Goal: Task Accomplishment & Management: Complete application form

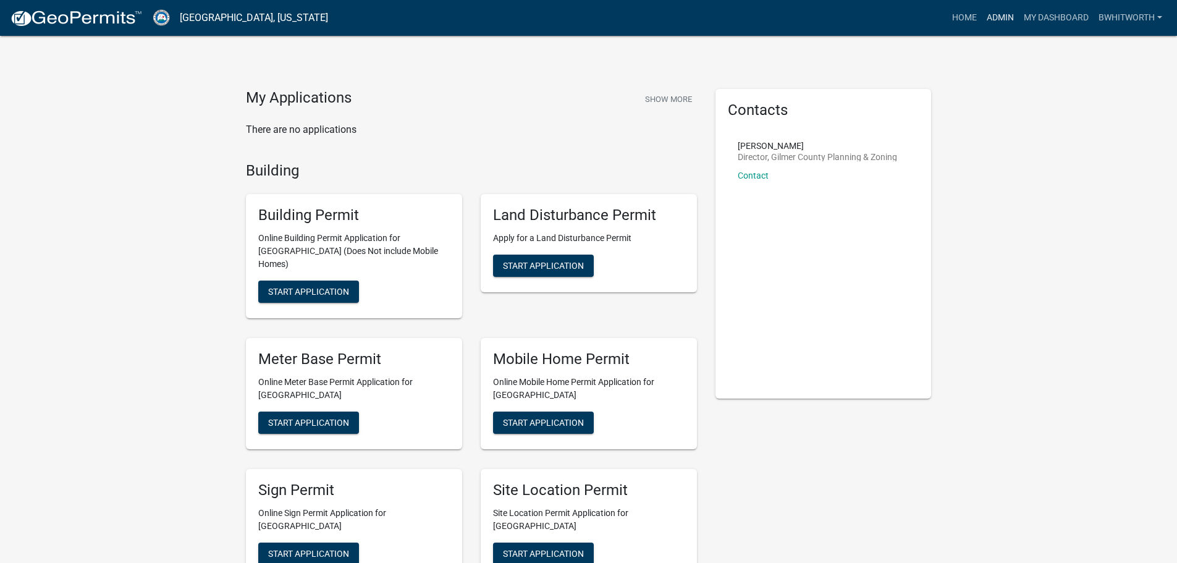
click at [1002, 15] on link "Admin" at bounding box center [999, 17] width 37 height 23
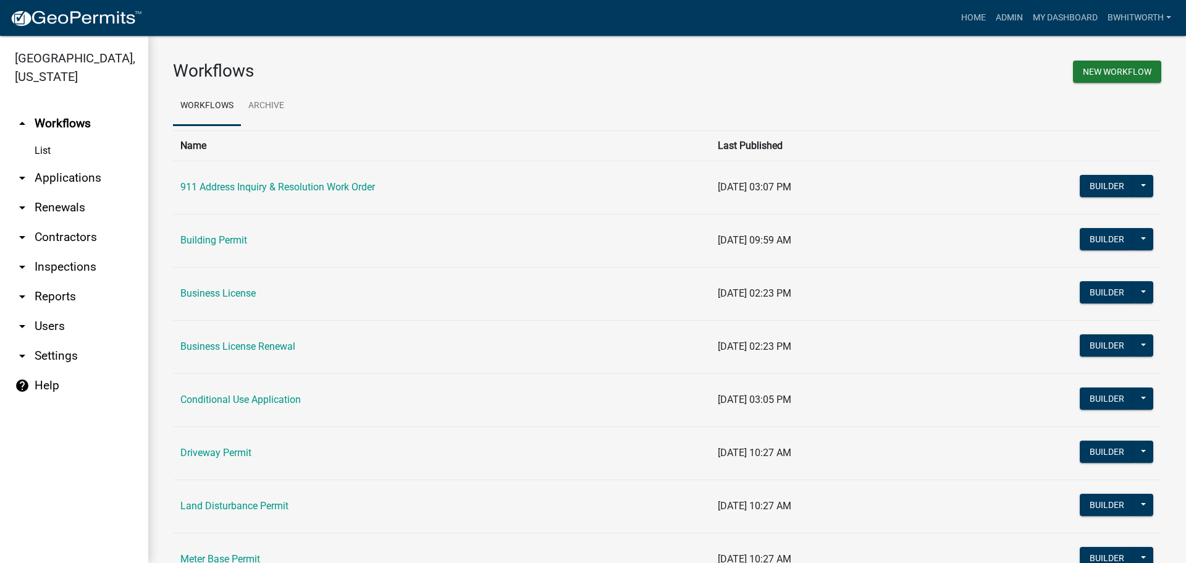
click at [47, 208] on link "arrow_drop_down Renewals" at bounding box center [74, 208] width 148 height 30
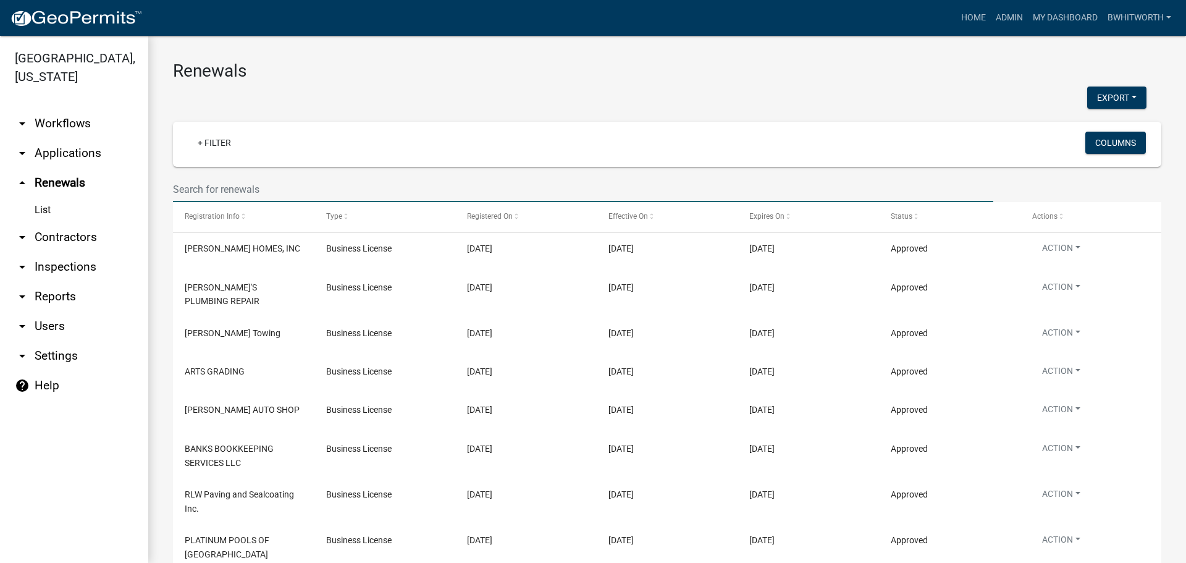
drag, startPoint x: 218, startPoint y: 190, endPoint x: 230, endPoint y: 187, distance: 12.1
click at [218, 190] on input "text" at bounding box center [583, 189] width 820 height 25
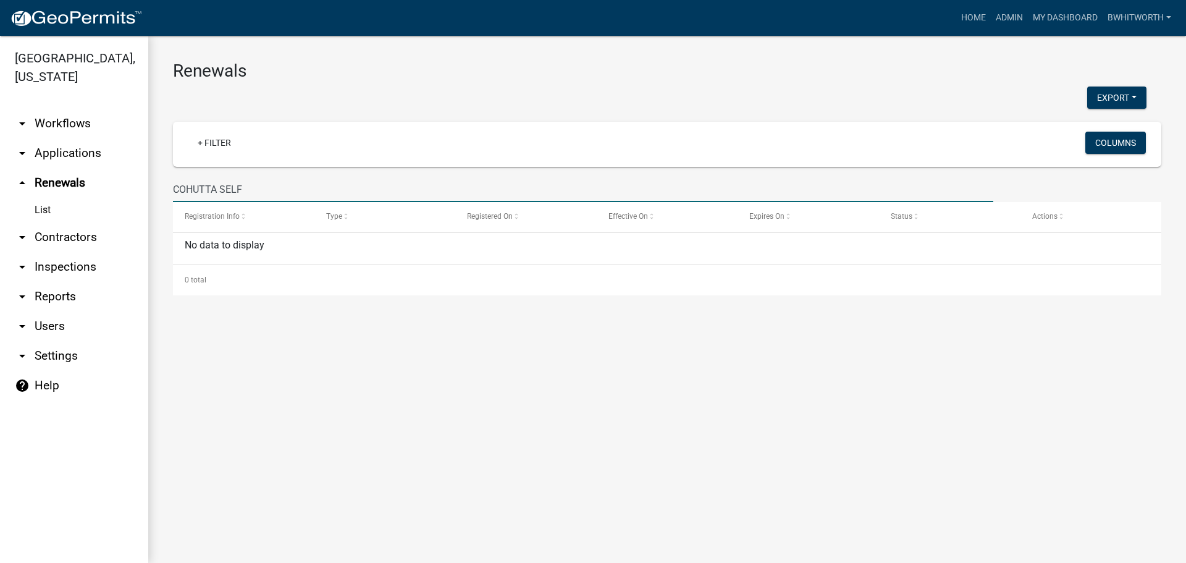
click at [186, 187] on input "COHUTTA SELF" at bounding box center [583, 189] width 820 height 25
click at [254, 180] on input "COHUTTA SELF" at bounding box center [583, 189] width 820 height 25
click at [287, 191] on input "COHUTTA SELF" at bounding box center [583, 189] width 820 height 25
type input "COHUTTA"
click at [975, 17] on link "Home" at bounding box center [973, 17] width 35 height 23
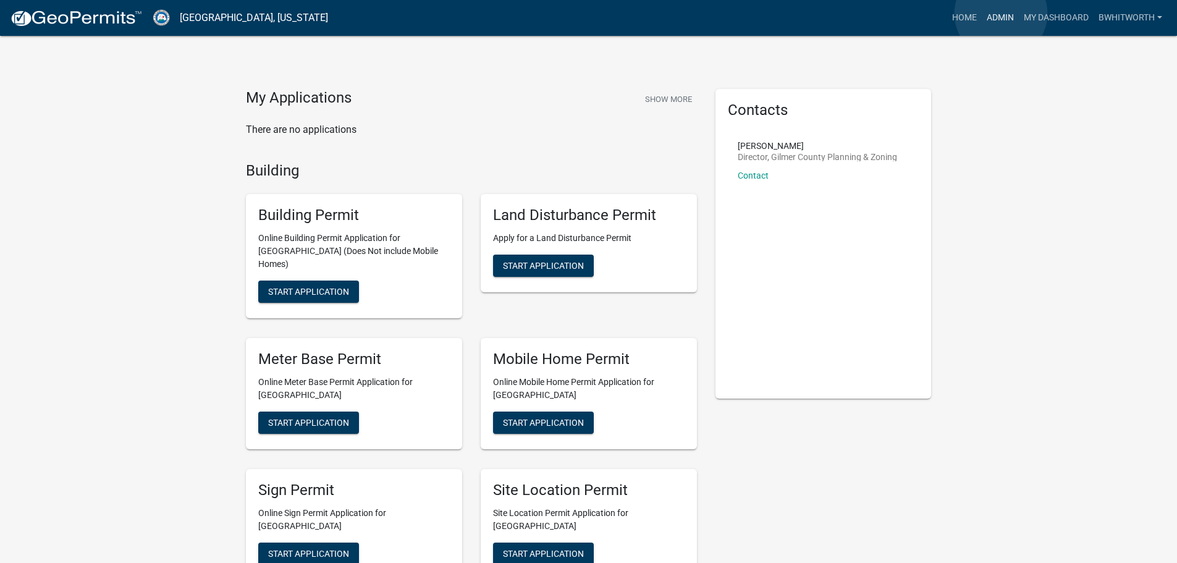
click at [1001, 14] on link "Admin" at bounding box center [999, 17] width 37 height 23
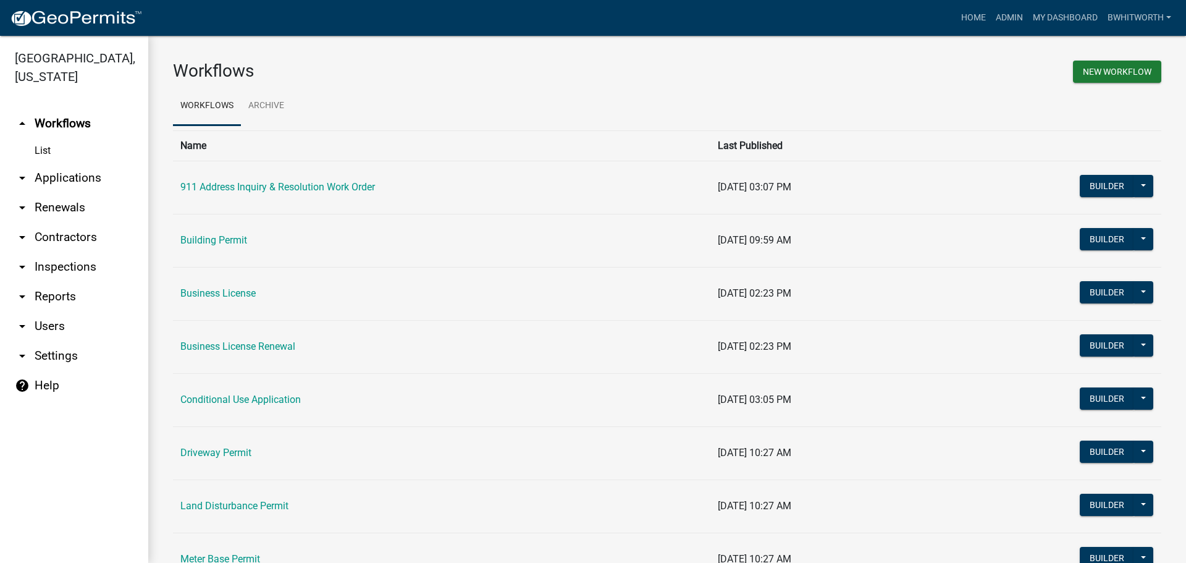
click at [81, 175] on link "arrow_drop_down Applications" at bounding box center [74, 178] width 148 height 30
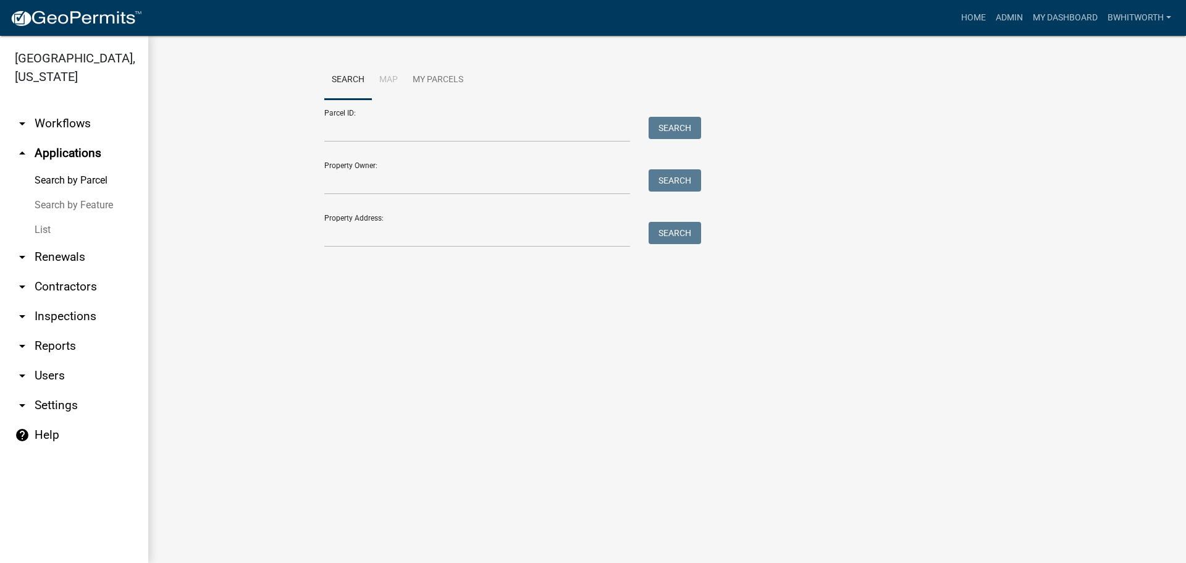
click at [44, 229] on link "List" at bounding box center [74, 229] width 148 height 25
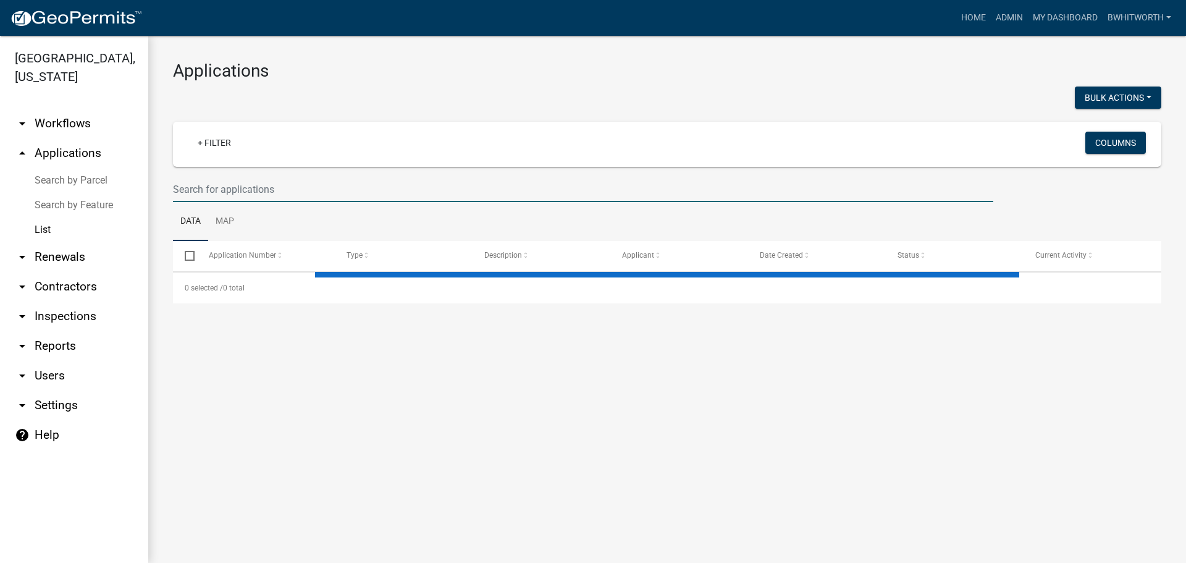
click at [326, 187] on input "text" at bounding box center [583, 189] width 820 height 25
select select "3: 100"
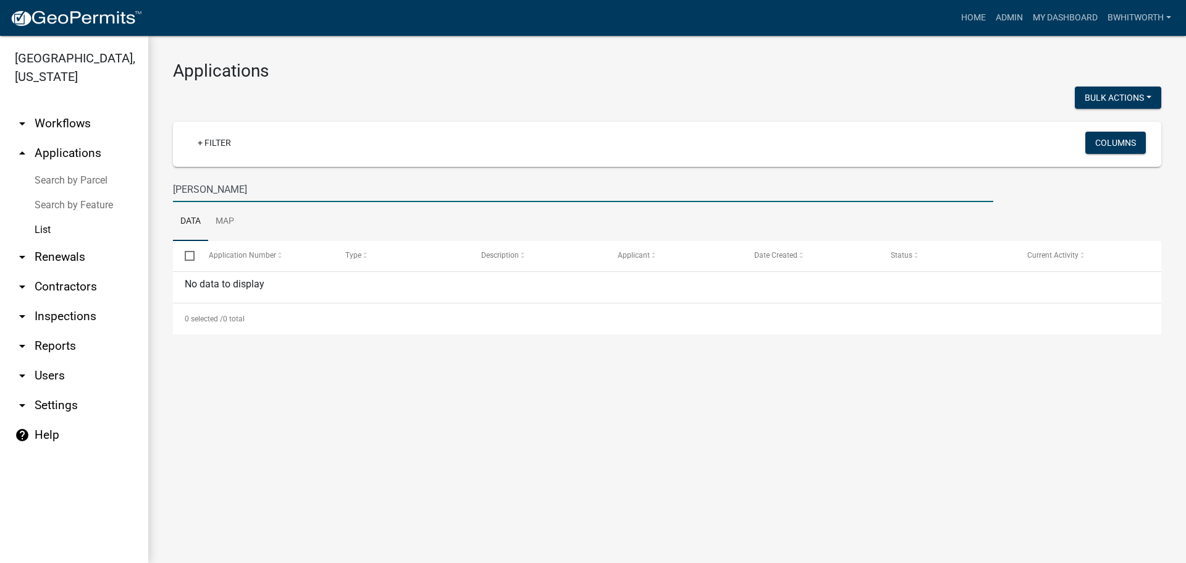
type input "[PERSON_NAME]"
click at [54, 258] on link "arrow_drop_down Renewals" at bounding box center [74, 257] width 148 height 30
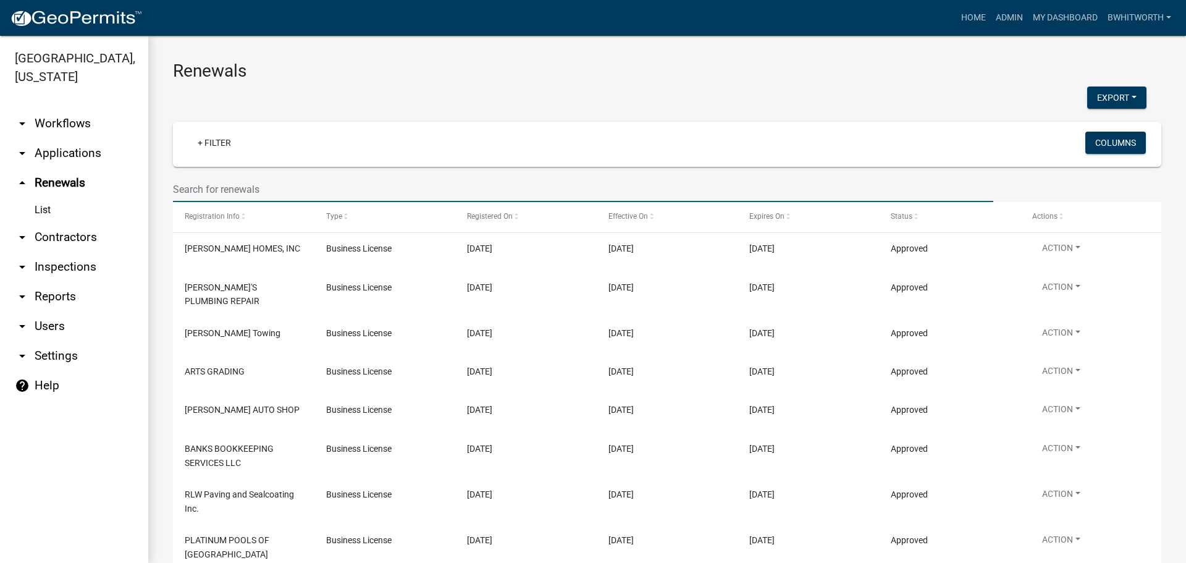
click at [206, 190] on input "text" at bounding box center [583, 189] width 820 height 25
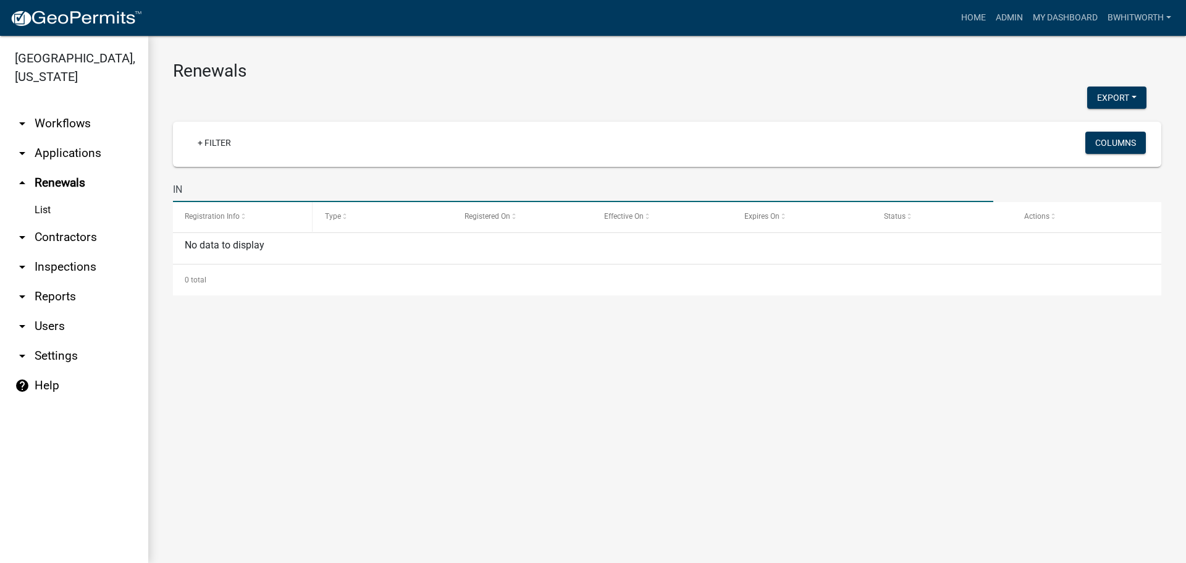
type input "I"
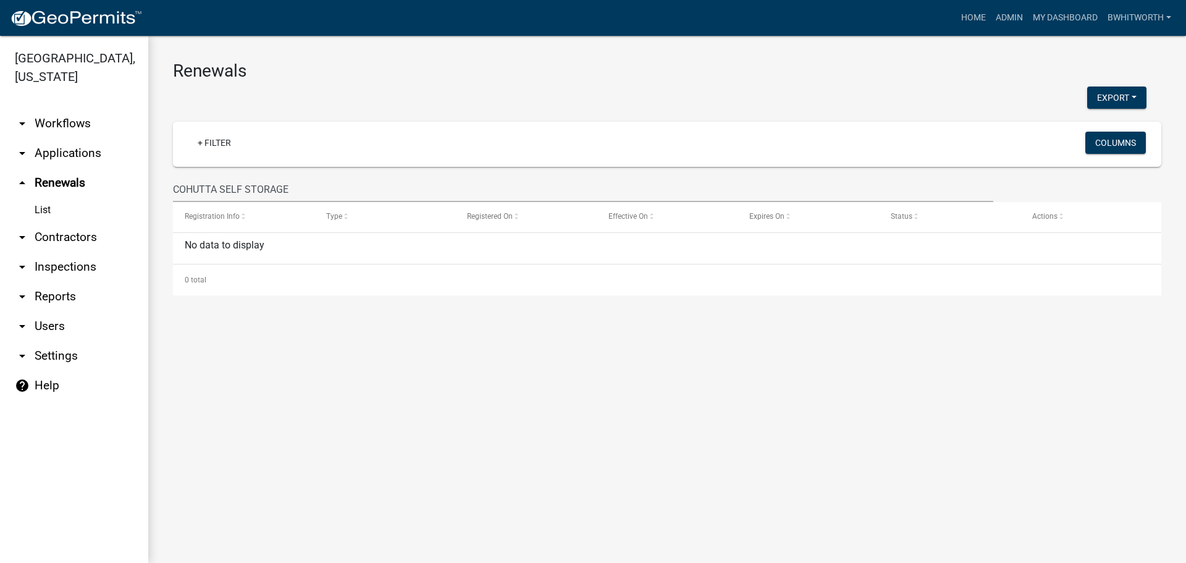
click at [636, 71] on h3 "Renewals" at bounding box center [667, 71] width 988 height 21
click at [193, 387] on main "Renewals Export Excel Format (.xlsx) CSV Format (.csv) + Filter Columns COHUTTA…" at bounding box center [667, 299] width 1038 height 527
click at [394, 89] on div "Export Excel Format (.xlsx) CSV Format (.csv)" at bounding box center [660, 98] width 992 height 25
click at [284, 195] on input "COHUTTA SELF STORAGE" at bounding box center [583, 189] width 820 height 25
click at [294, 188] on input "COHUTTA SELF STORAGE" at bounding box center [583, 189] width 820 height 25
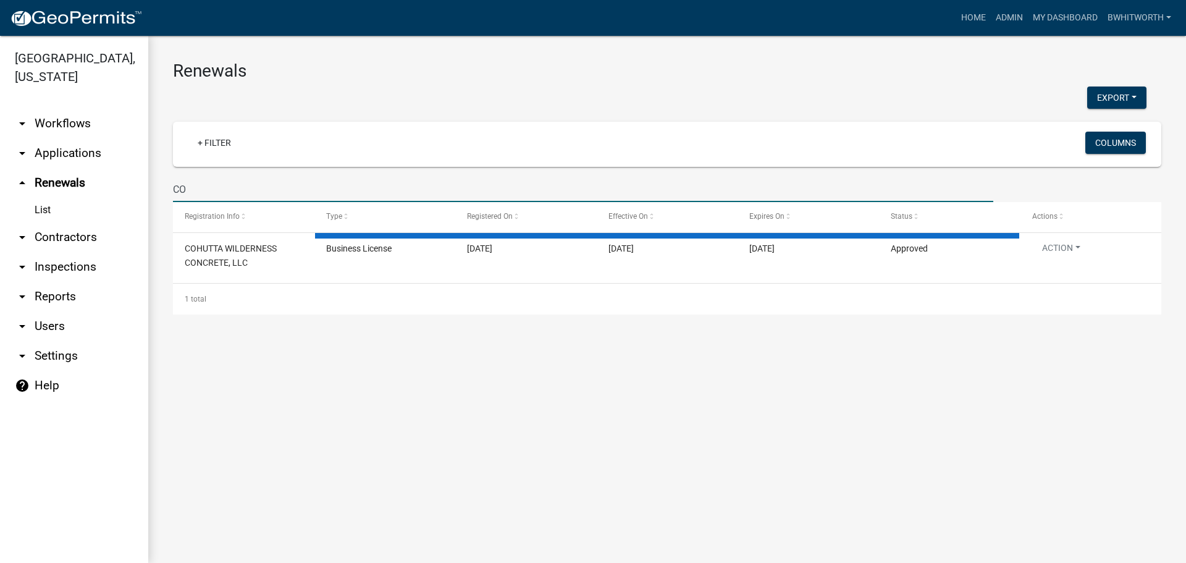
type input "C"
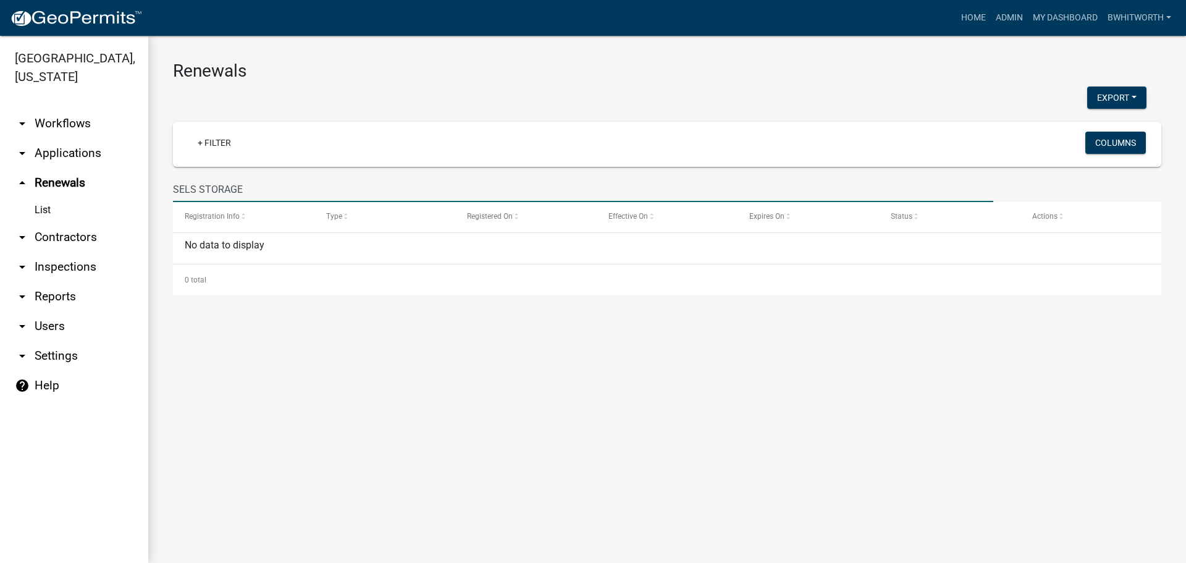
click at [193, 183] on input "SELS STORAGE" at bounding box center [583, 189] width 820 height 25
click at [250, 192] on input "SELF STORAGE" at bounding box center [583, 189] width 820 height 25
click at [196, 187] on input "SELF STORAGE" at bounding box center [583, 189] width 820 height 25
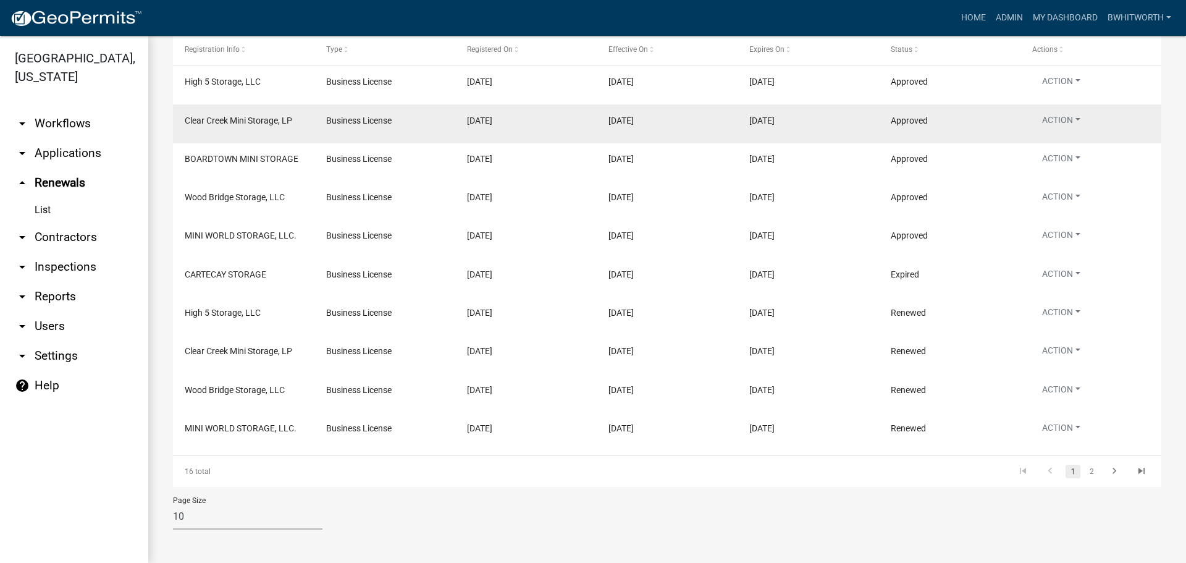
scroll to position [167, 0]
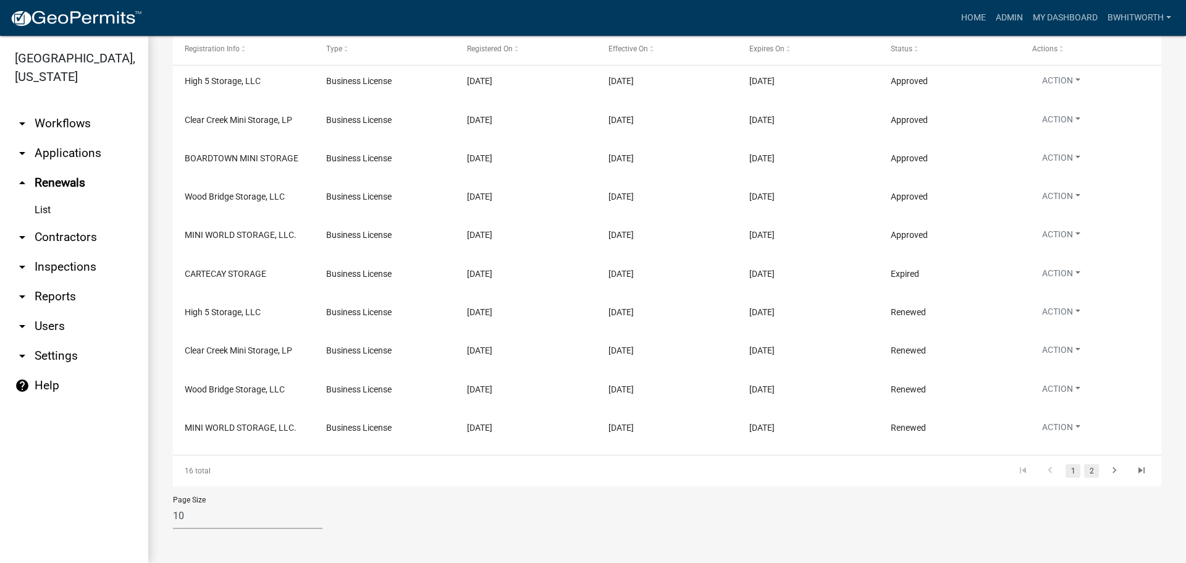
type input "STORAGE"
click at [1084, 468] on link "2" at bounding box center [1091, 471] width 15 height 14
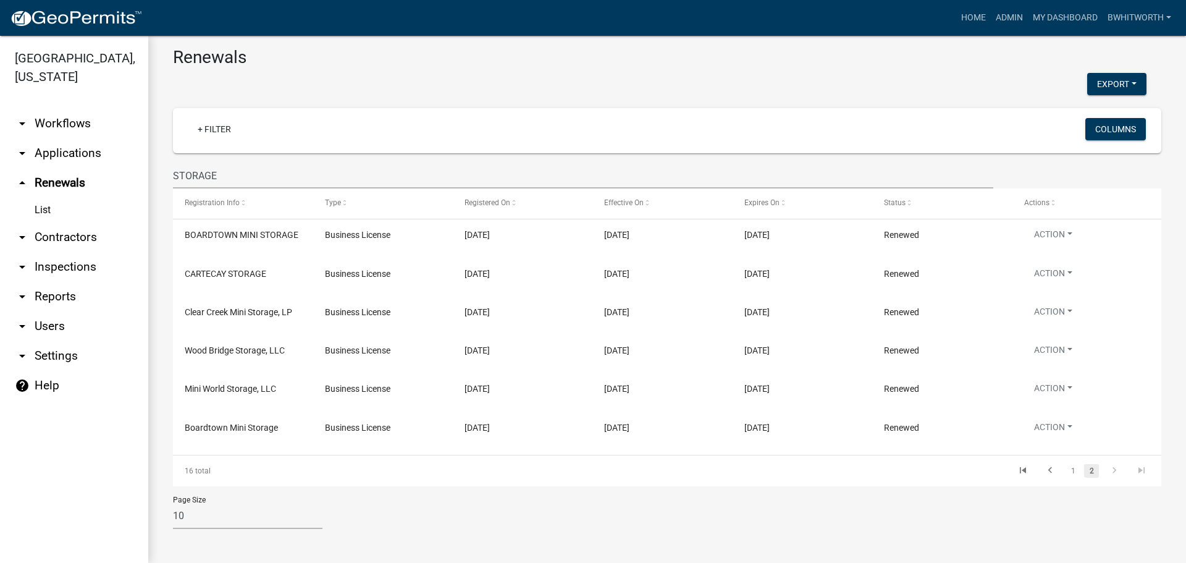
scroll to position [14, 0]
click at [1065, 469] on link "1" at bounding box center [1072, 471] width 15 height 14
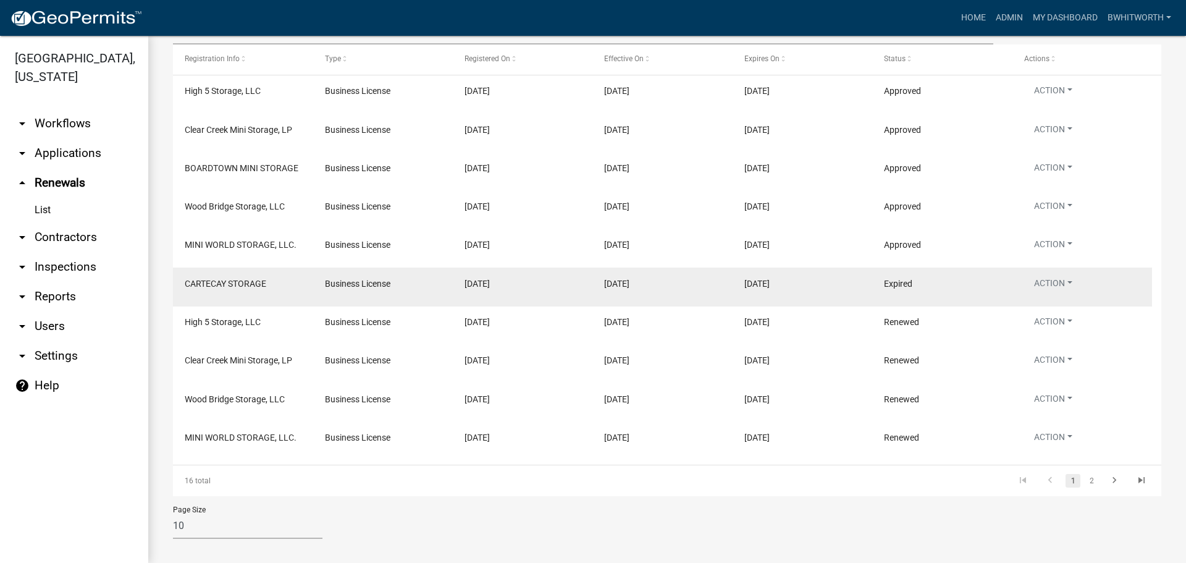
scroll to position [167, 0]
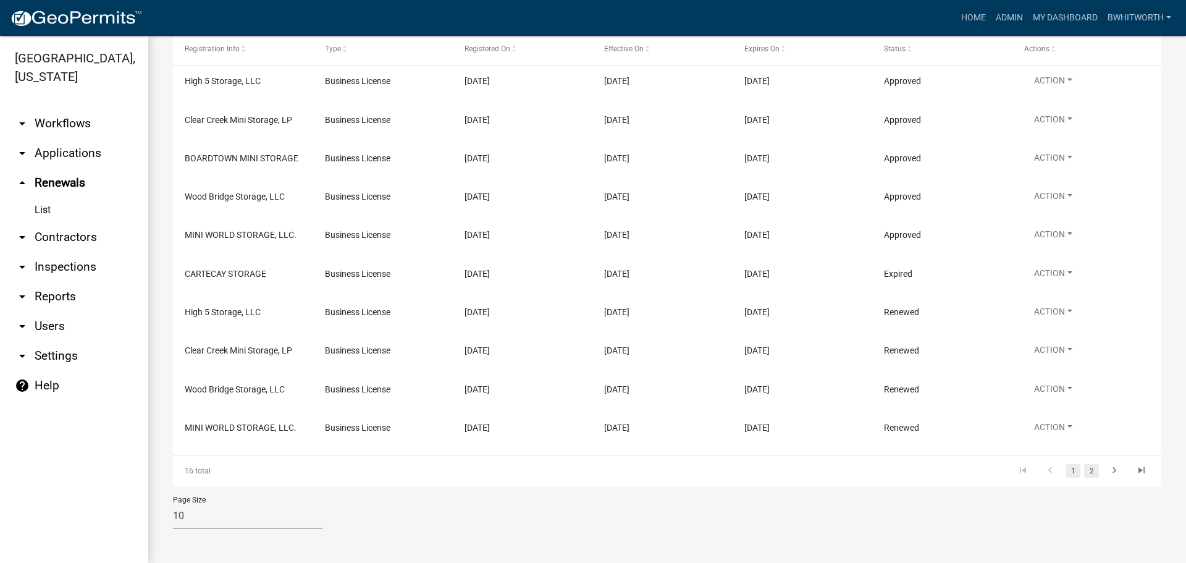
click at [1084, 473] on link "2" at bounding box center [1091, 471] width 15 height 14
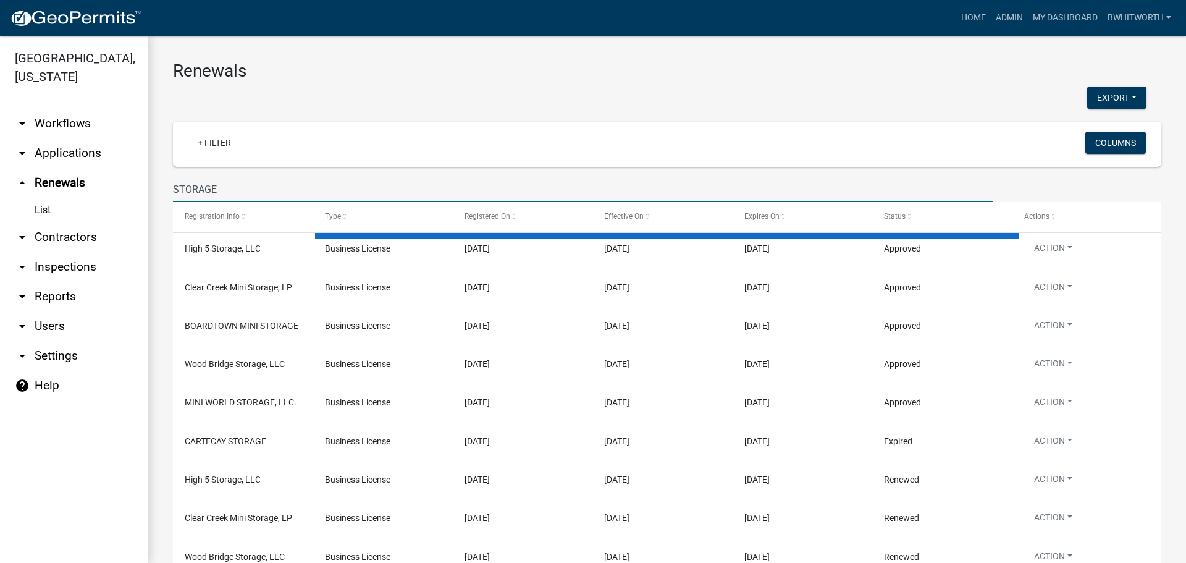
drag, startPoint x: 221, startPoint y: 191, endPoint x: 0, endPoint y: 174, distance: 221.2
click at [0, 174] on div "[GEOGRAPHIC_DATA], [US_STATE] arrow_drop_down Workflows List arrow_drop_down Ap…" at bounding box center [593, 299] width 1186 height 527
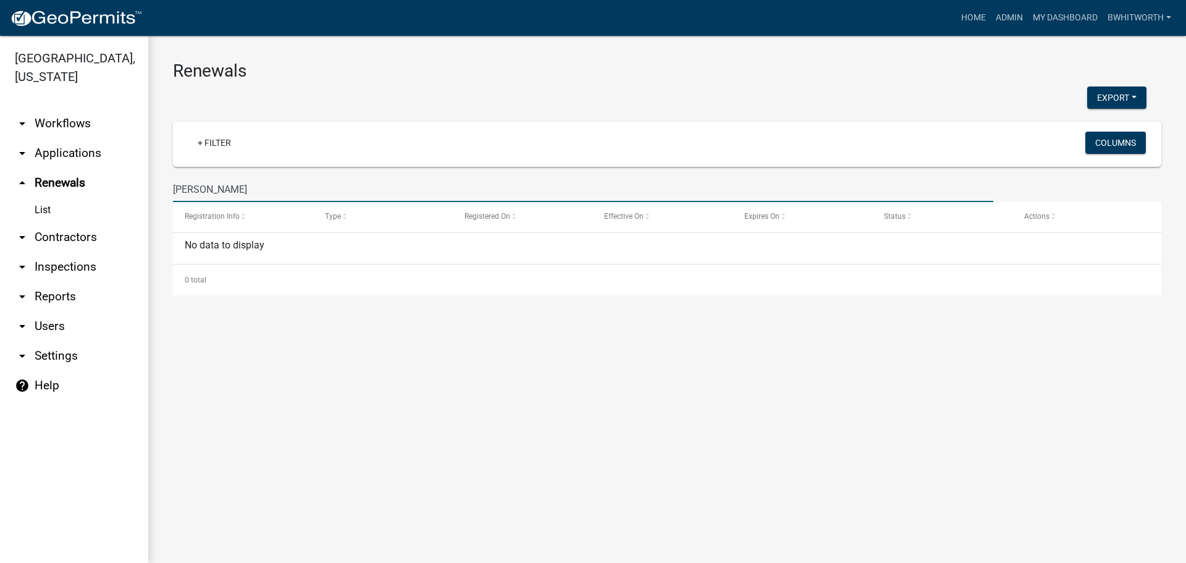
type input "[PERSON_NAME]"
click at [53, 152] on link "arrow_drop_down Applications" at bounding box center [74, 153] width 148 height 30
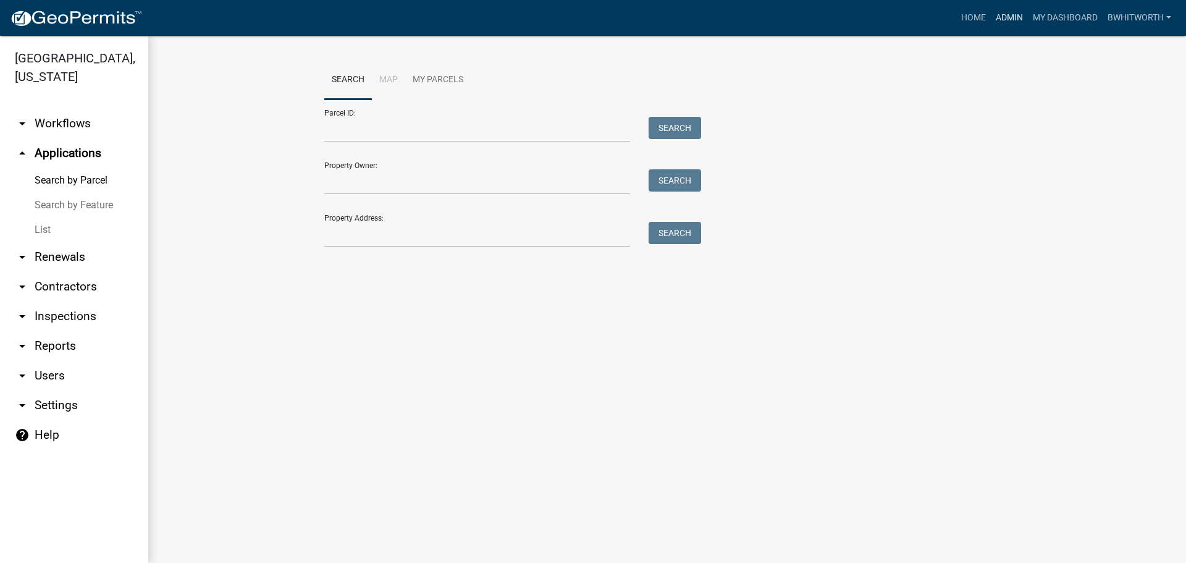
click at [999, 19] on link "Admin" at bounding box center [1009, 17] width 37 height 23
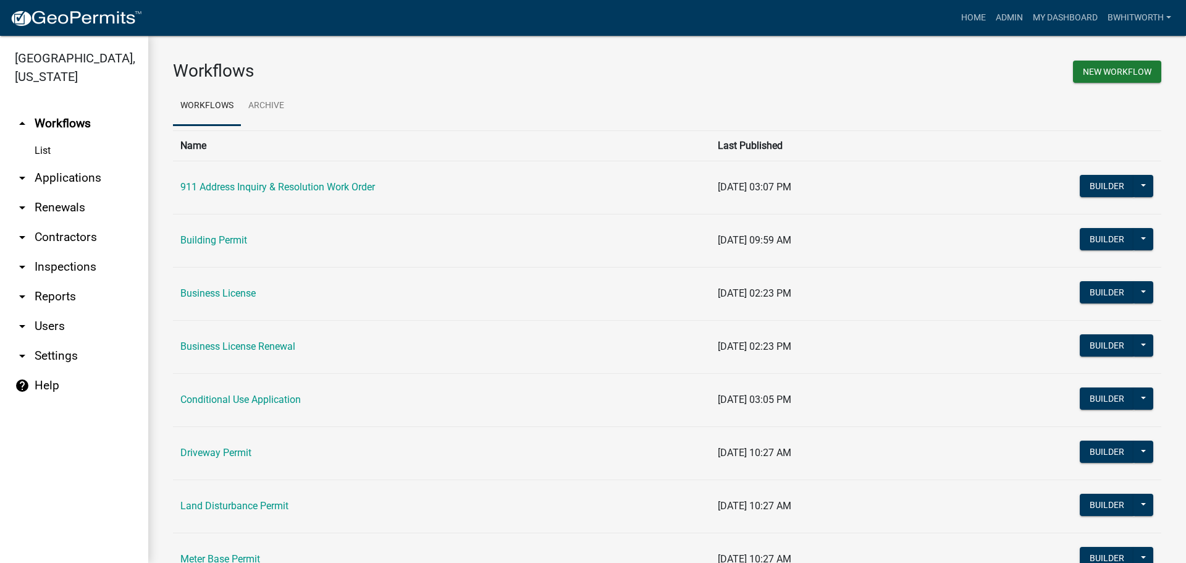
click at [59, 175] on link "arrow_drop_down Applications" at bounding box center [74, 178] width 148 height 30
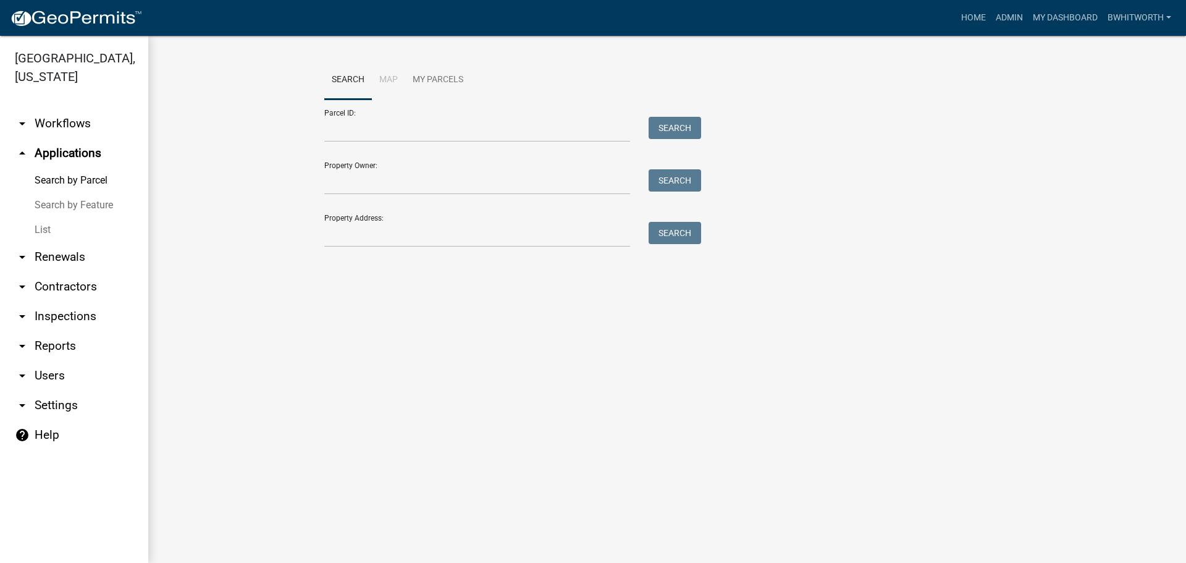
click at [43, 233] on link "List" at bounding box center [74, 229] width 148 height 25
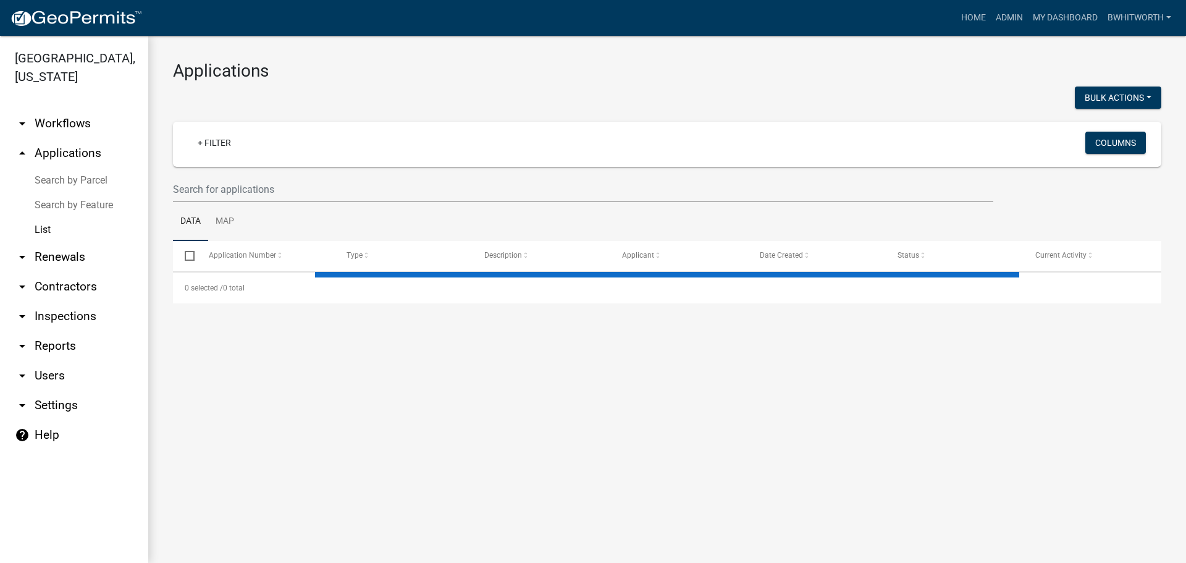
select select "3: 100"
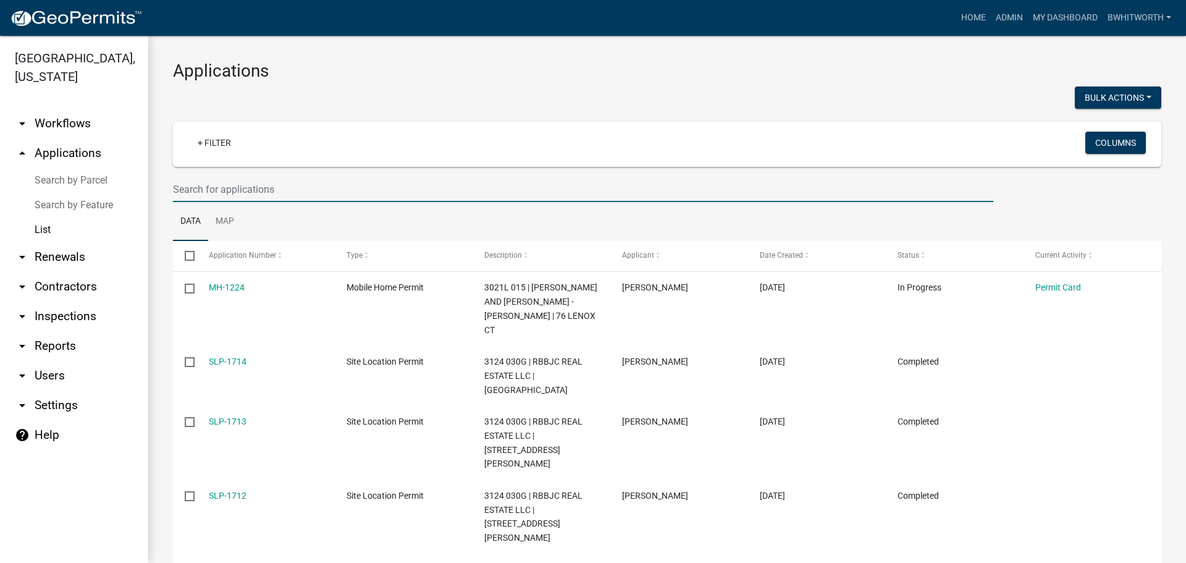
click at [371, 184] on input "text" at bounding box center [583, 189] width 820 height 25
type input "3254"
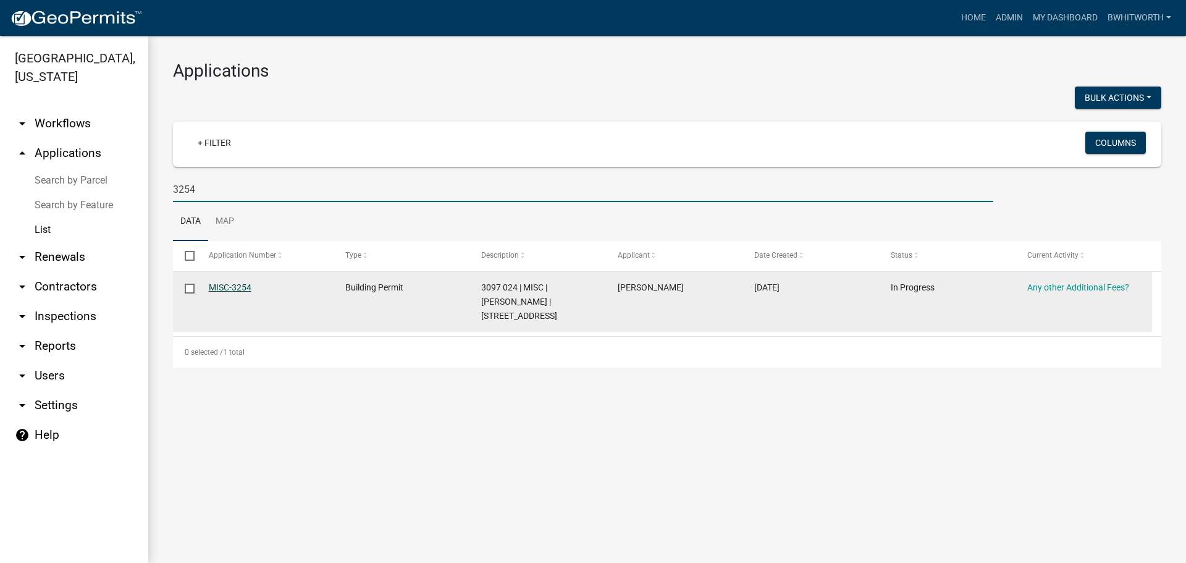
click at [238, 285] on link "MISC-3254" at bounding box center [230, 287] width 43 height 10
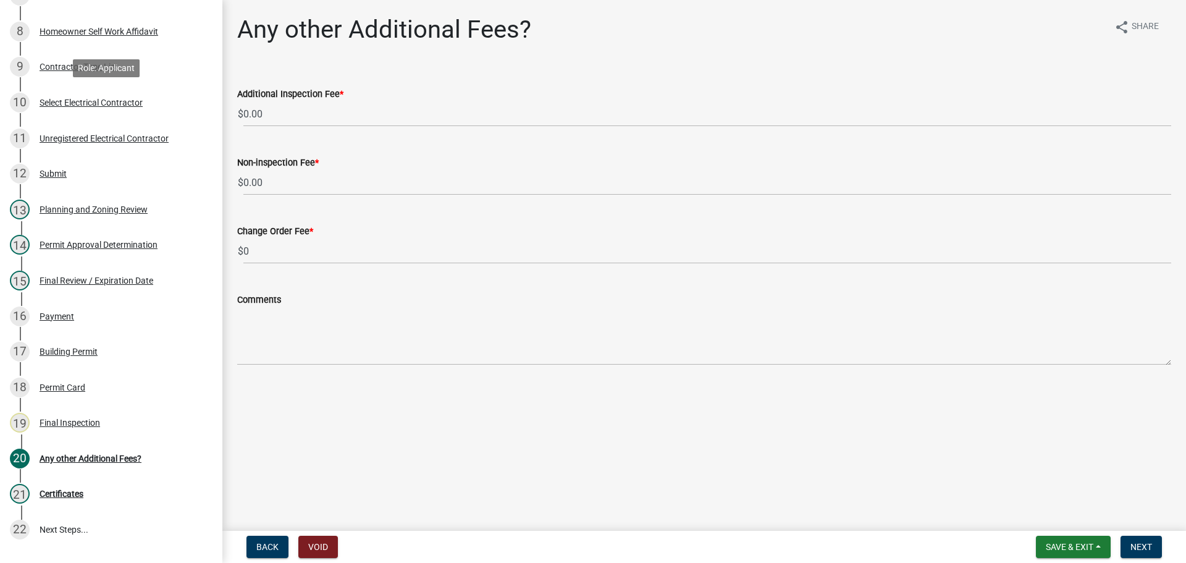
scroll to position [521, 0]
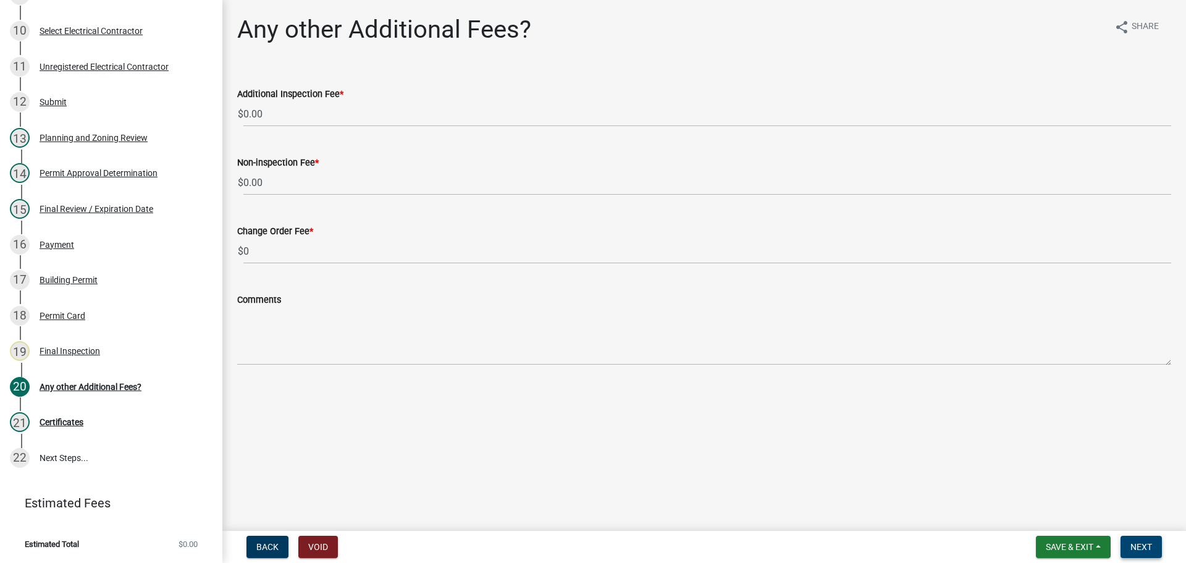
click at [1145, 546] on span "Next" at bounding box center [1141, 547] width 22 height 10
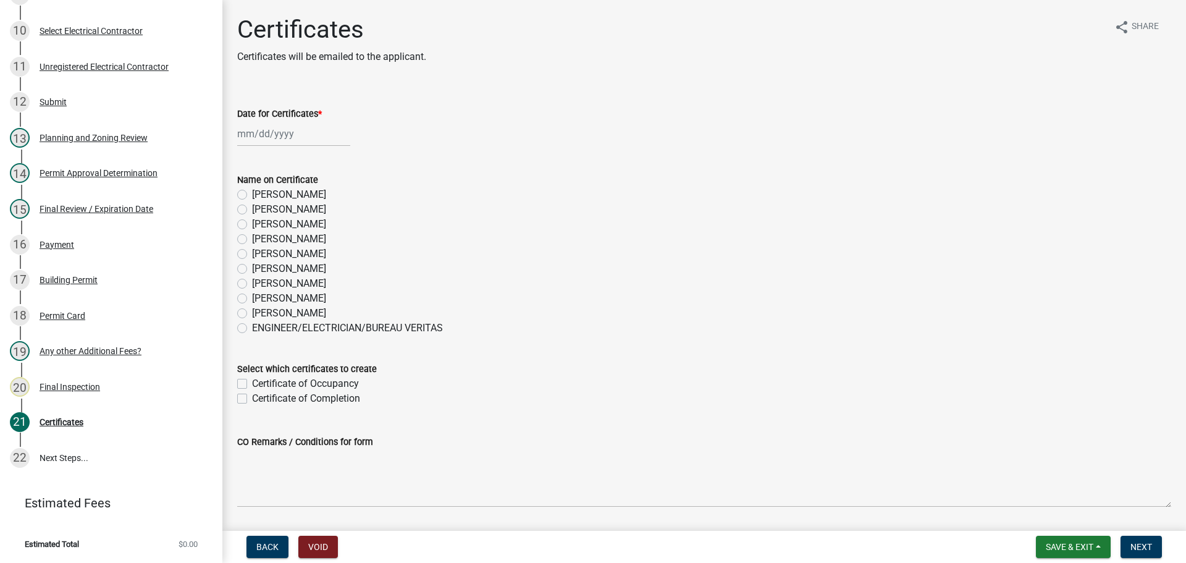
click at [261, 133] on div at bounding box center [293, 133] width 113 height 25
select select "8"
select select "2025"
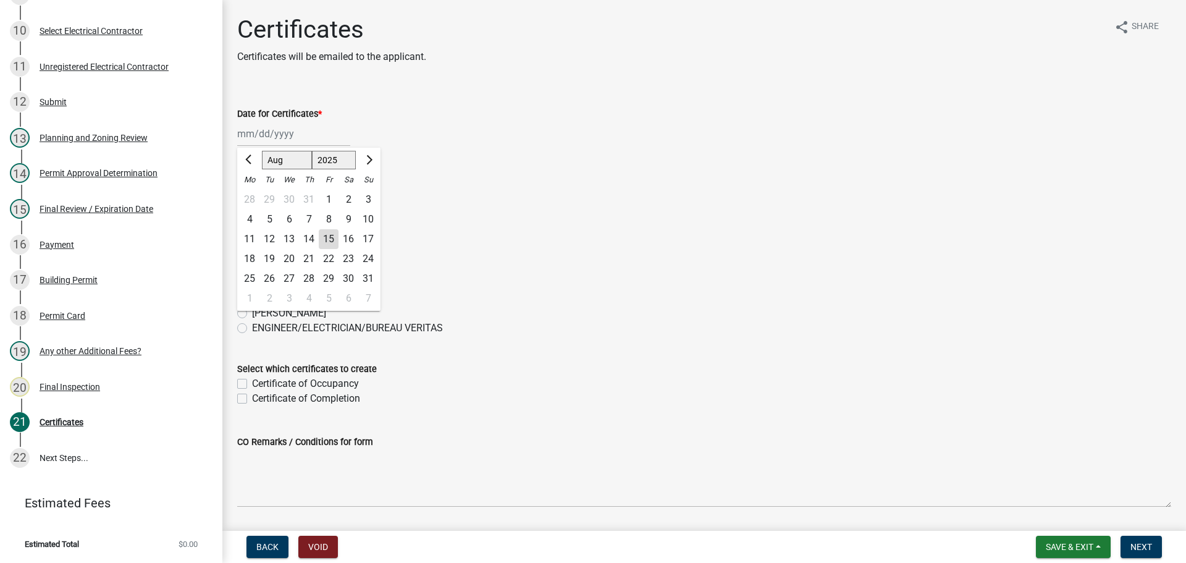
click at [326, 239] on div "15" at bounding box center [329, 239] width 20 height 20
type input "[DATE]"
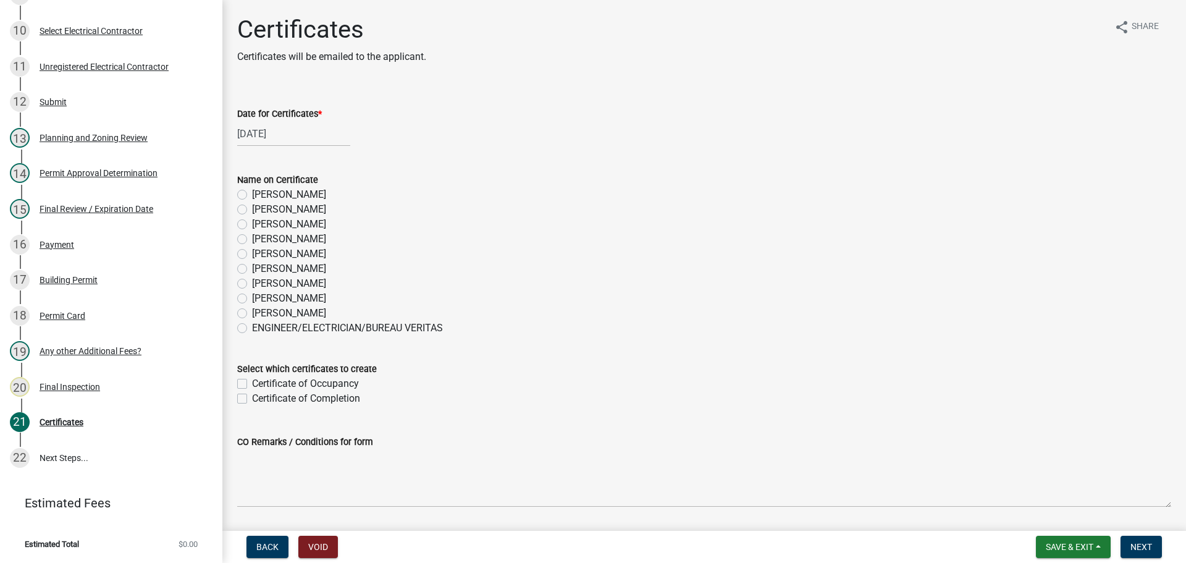
click at [252, 238] on label "[PERSON_NAME]" at bounding box center [289, 239] width 74 height 15
click at [252, 238] on input "[PERSON_NAME]" at bounding box center [256, 236] width 8 height 8
radio input "true"
click at [252, 397] on label "Certificate of Completion" at bounding box center [306, 398] width 108 height 15
click at [252, 397] on input "Certificate of Completion" at bounding box center [256, 395] width 8 height 8
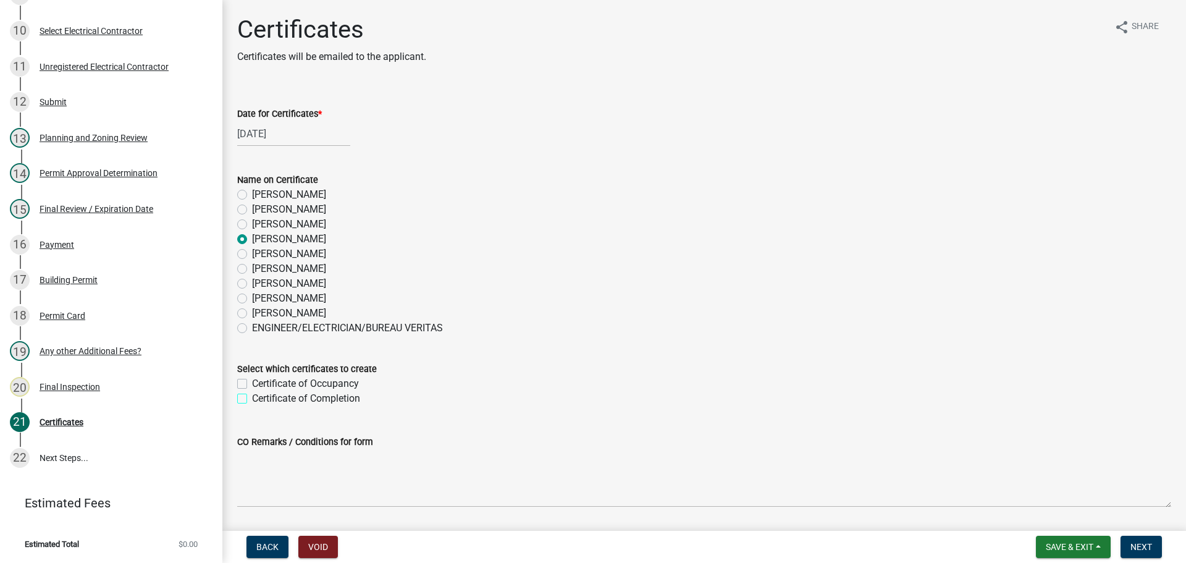
checkbox input "true"
checkbox input "false"
checkbox input "true"
click at [1138, 549] on span "Next" at bounding box center [1141, 547] width 22 height 10
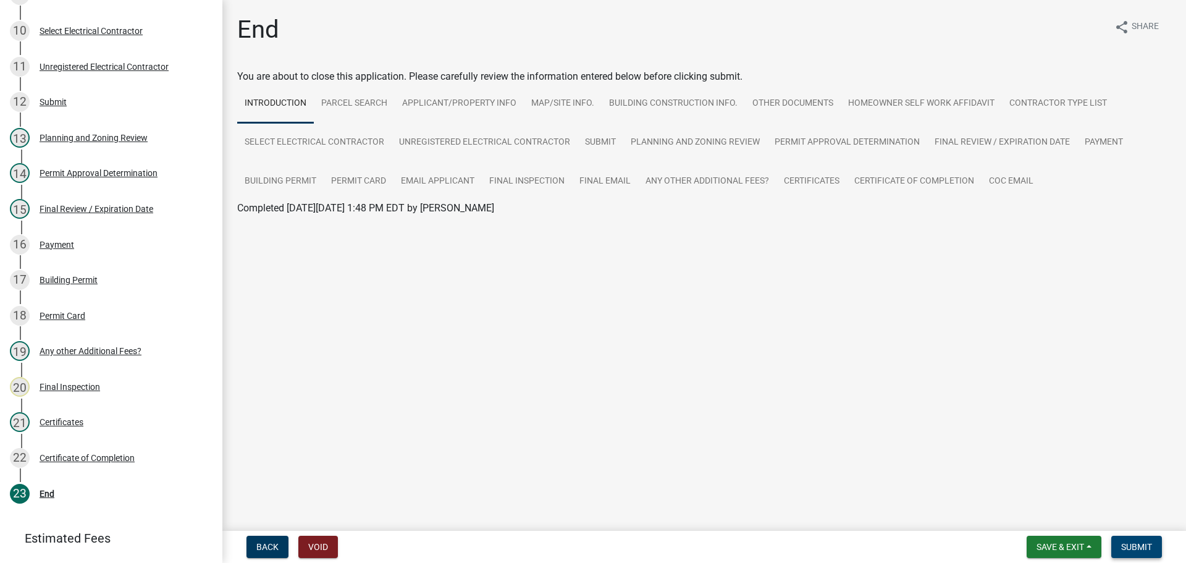
click at [1141, 550] on span "Submit" at bounding box center [1136, 547] width 31 height 10
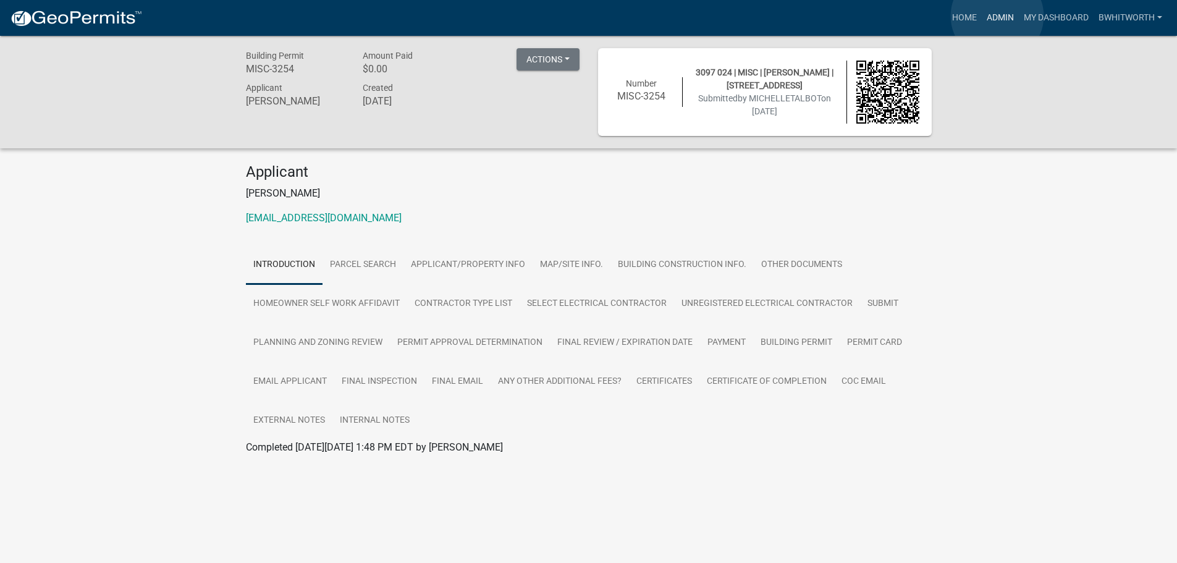
click at [997, 16] on link "Admin" at bounding box center [999, 17] width 37 height 23
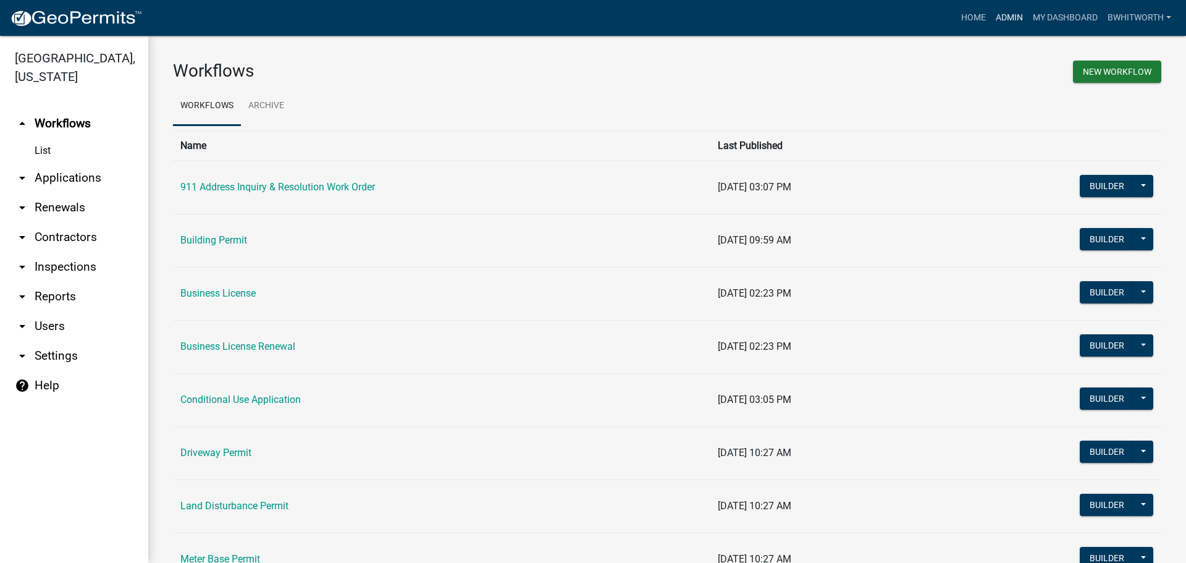
click at [1000, 13] on link "Admin" at bounding box center [1009, 17] width 37 height 23
click at [45, 182] on link "arrow_drop_down Applications" at bounding box center [74, 178] width 148 height 30
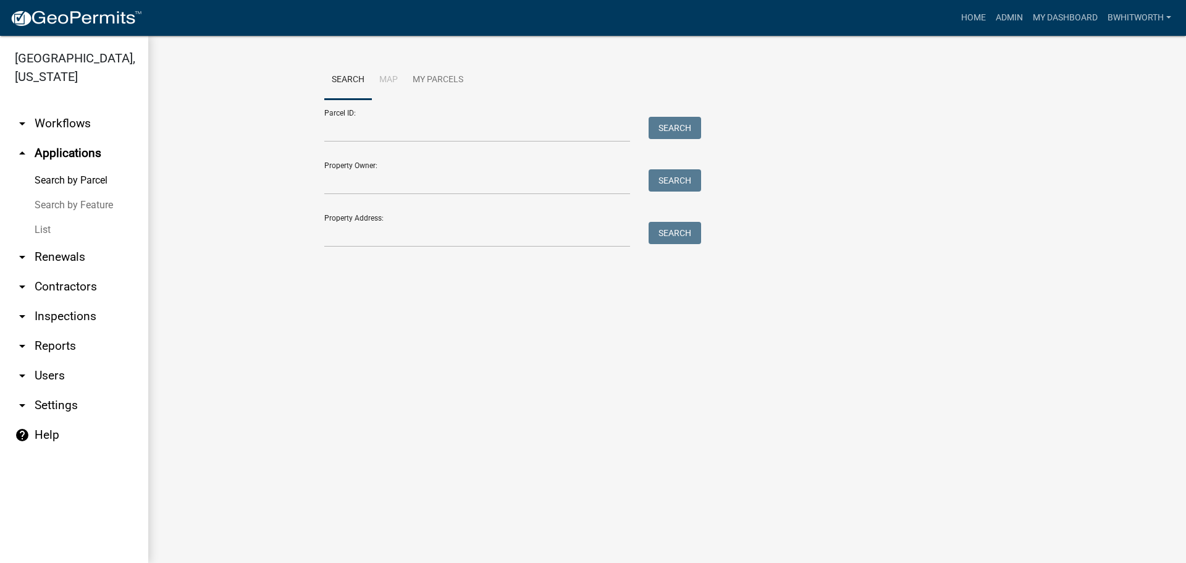
click at [27, 227] on link "List" at bounding box center [74, 229] width 148 height 25
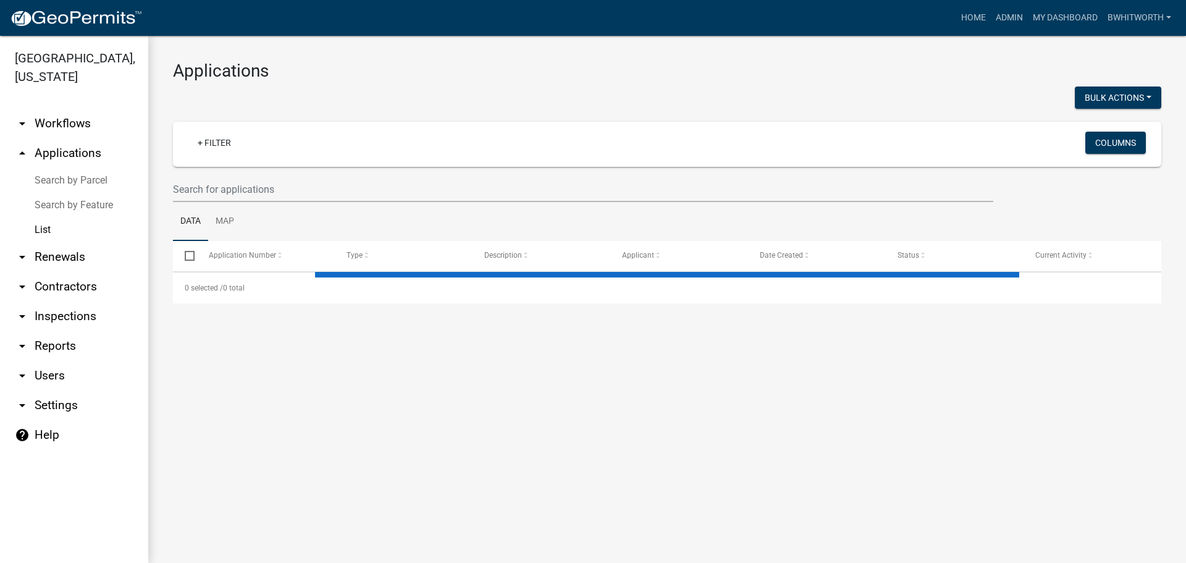
select select "3: 100"
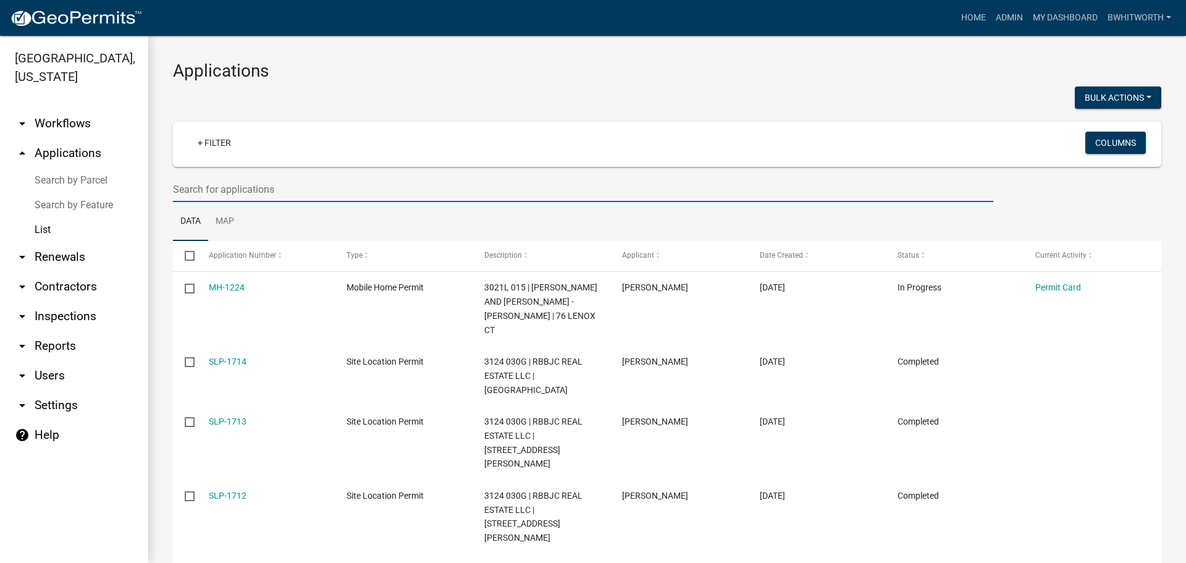
click at [274, 186] on input "text" at bounding box center [583, 189] width 820 height 25
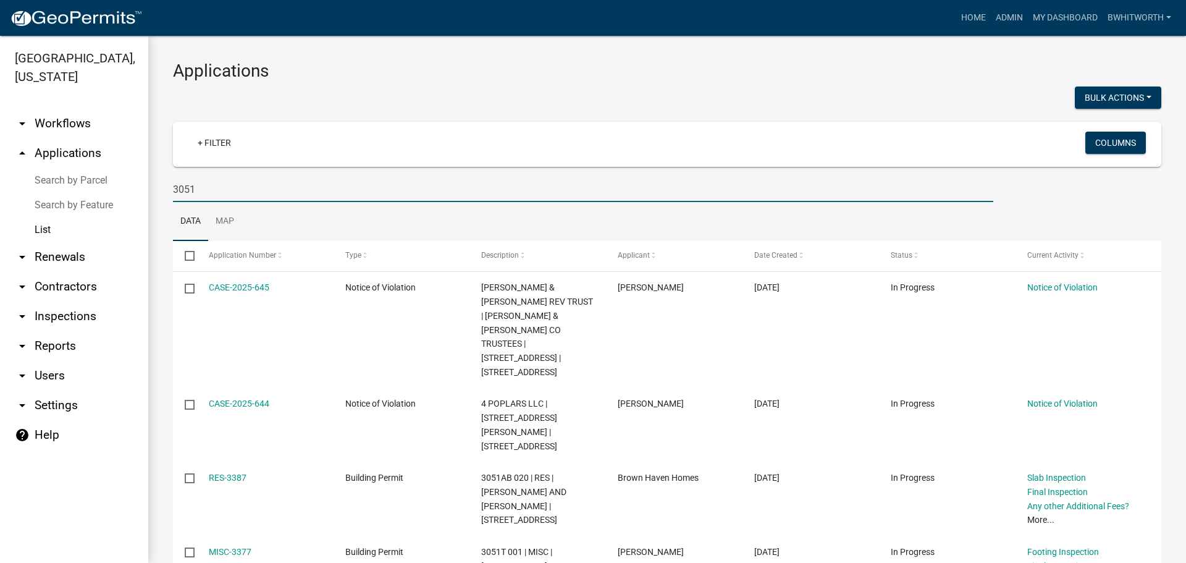
click at [204, 188] on input "3051" at bounding box center [583, 189] width 820 height 25
type input "3"
type input "2248"
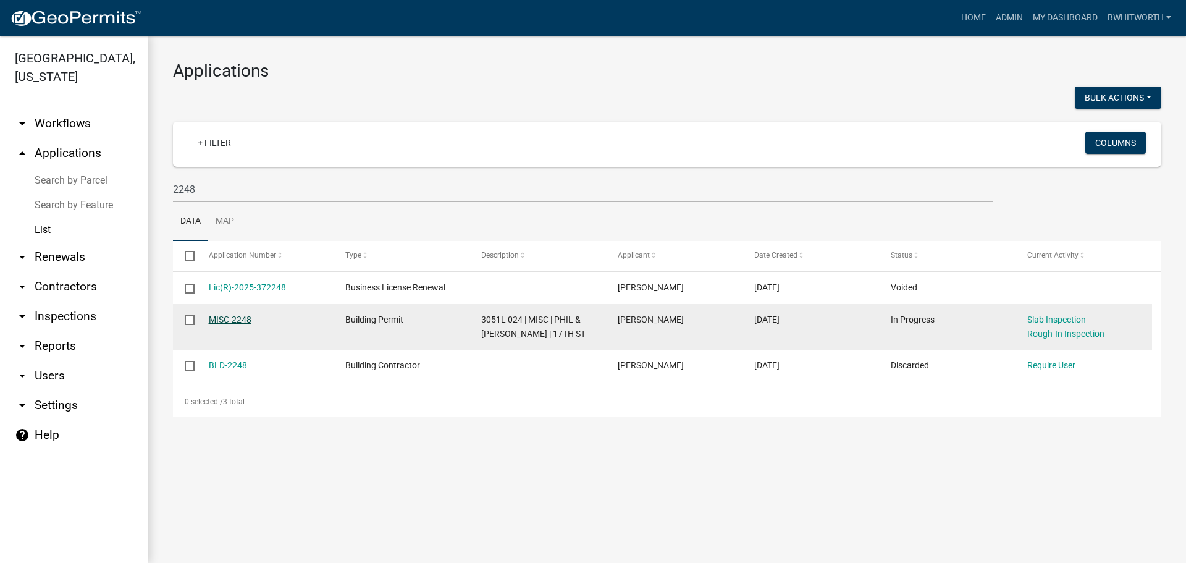
click at [234, 321] on link "MISC-2248" at bounding box center [230, 319] width 43 height 10
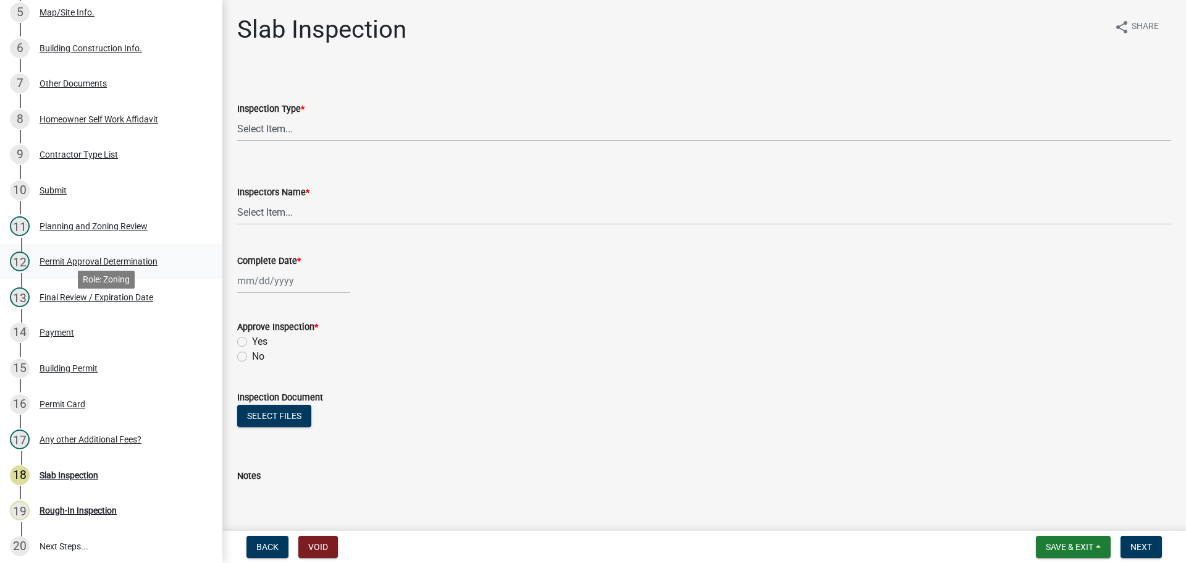
scroll to position [432, 0]
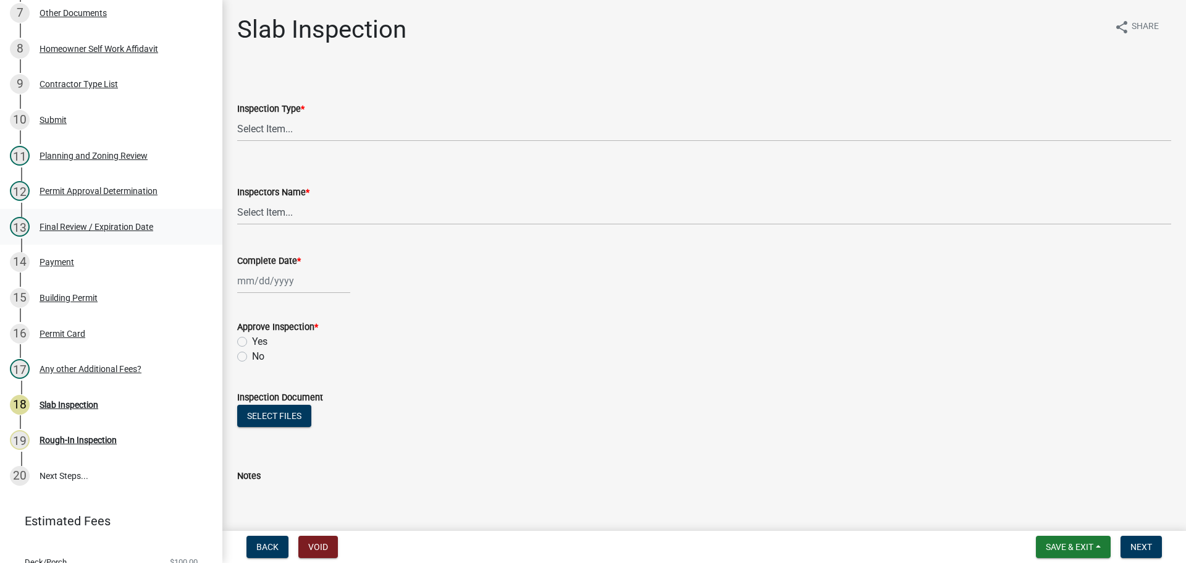
click at [83, 223] on div "Final Review / Expiration Date" at bounding box center [97, 226] width 114 height 9
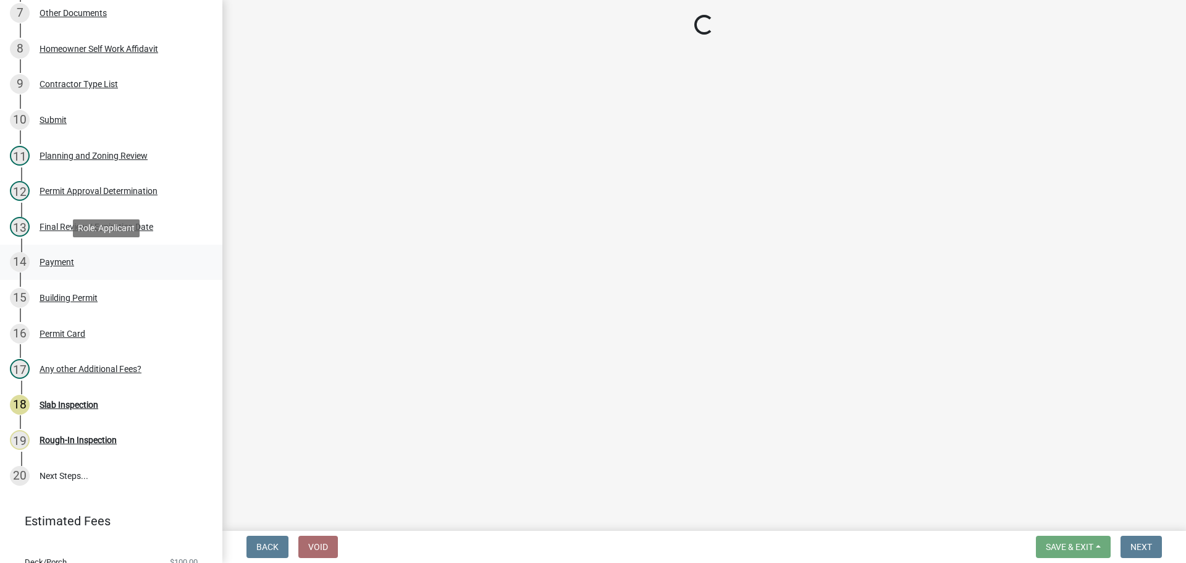
select select "b44f7338-8171-40f4-83dd-b8ba3065c966"
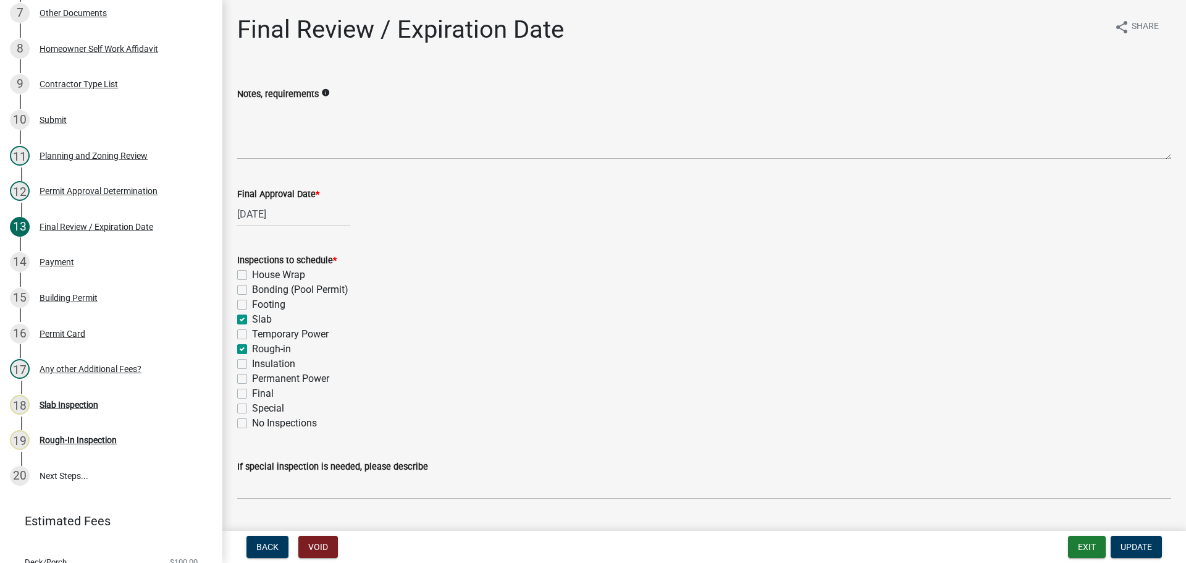
click at [252, 319] on label "Slab" at bounding box center [262, 319] width 20 height 15
click at [252, 319] on input "Slab" at bounding box center [256, 316] width 8 height 8
checkbox input "false"
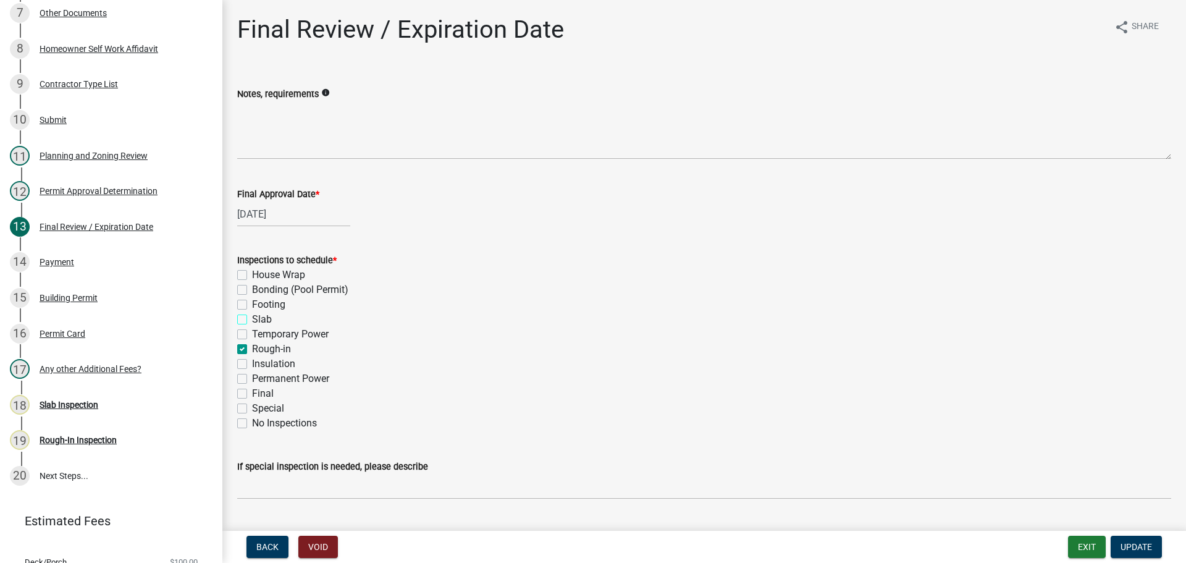
checkbox input "false"
checkbox input "true"
checkbox input "false"
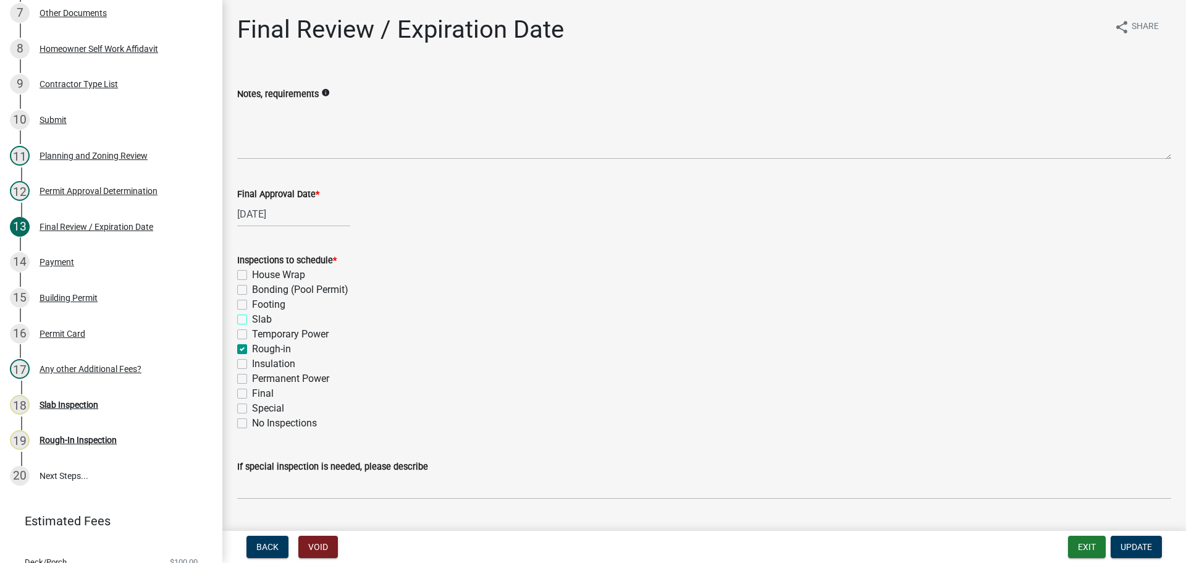
checkbox input "false"
click at [1137, 542] on span "Update" at bounding box center [1136, 547] width 32 height 10
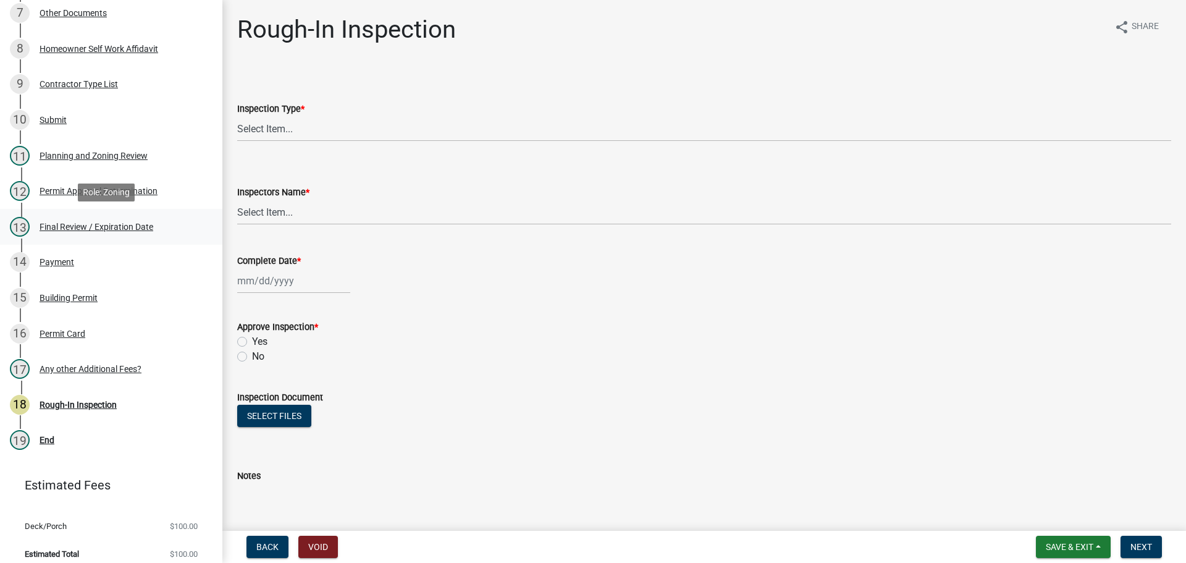
click at [69, 228] on div "Final Review / Expiration Date" at bounding box center [97, 226] width 114 height 9
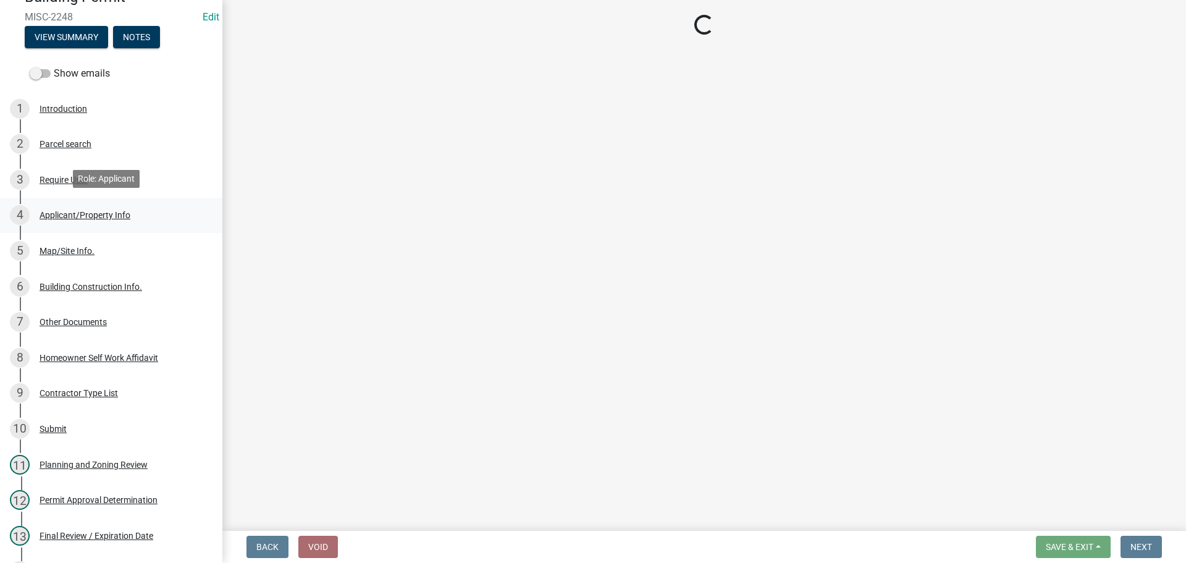
scroll to position [0, 0]
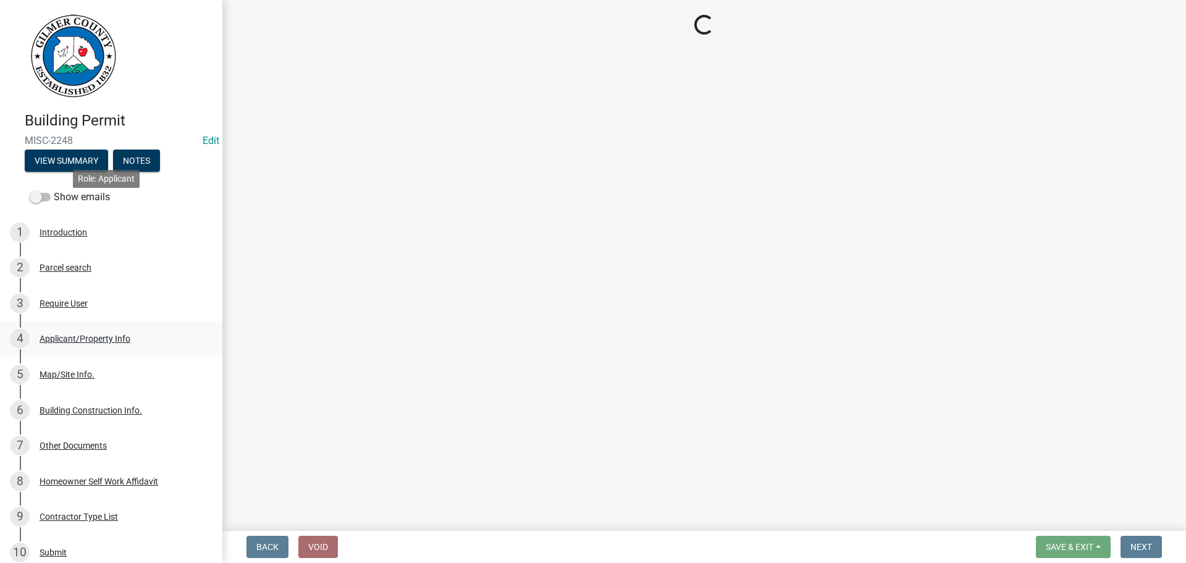
select select "b44f7338-8171-40f4-83dd-b8ba3065c966"
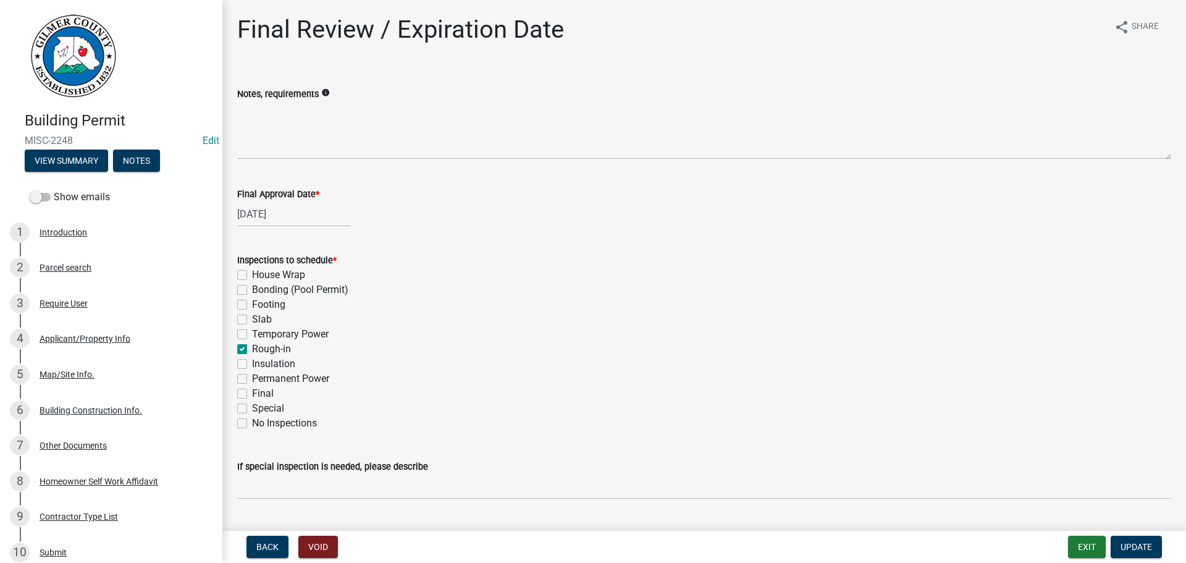
click at [252, 348] on label "Rough-in" at bounding box center [271, 349] width 39 height 15
click at [252, 348] on input "Rough-in" at bounding box center [256, 346] width 8 height 8
checkbox input "false"
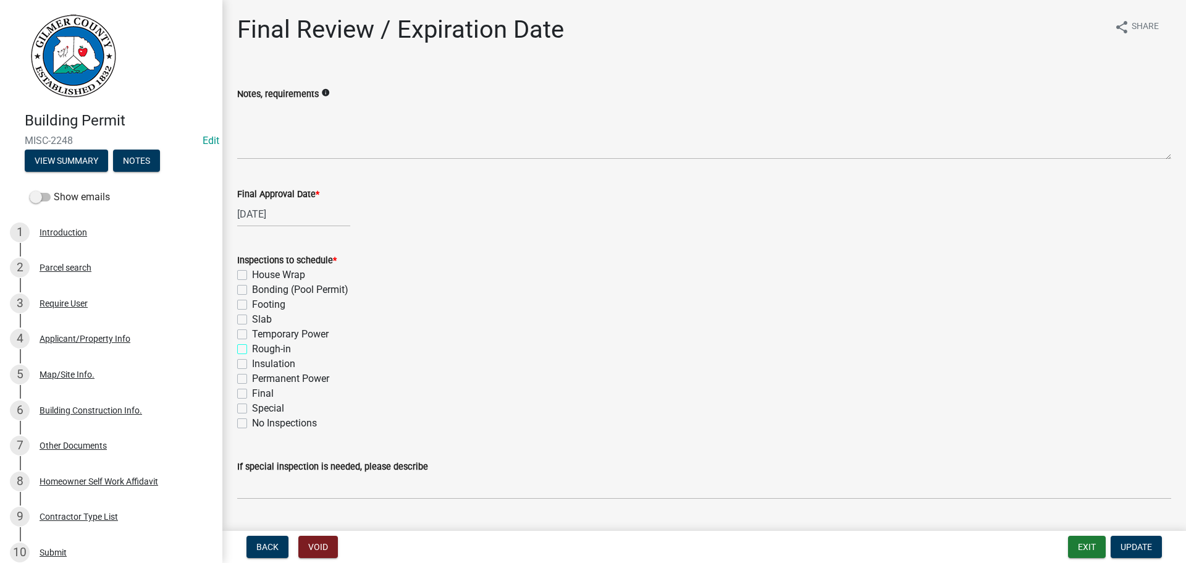
checkbox input "false"
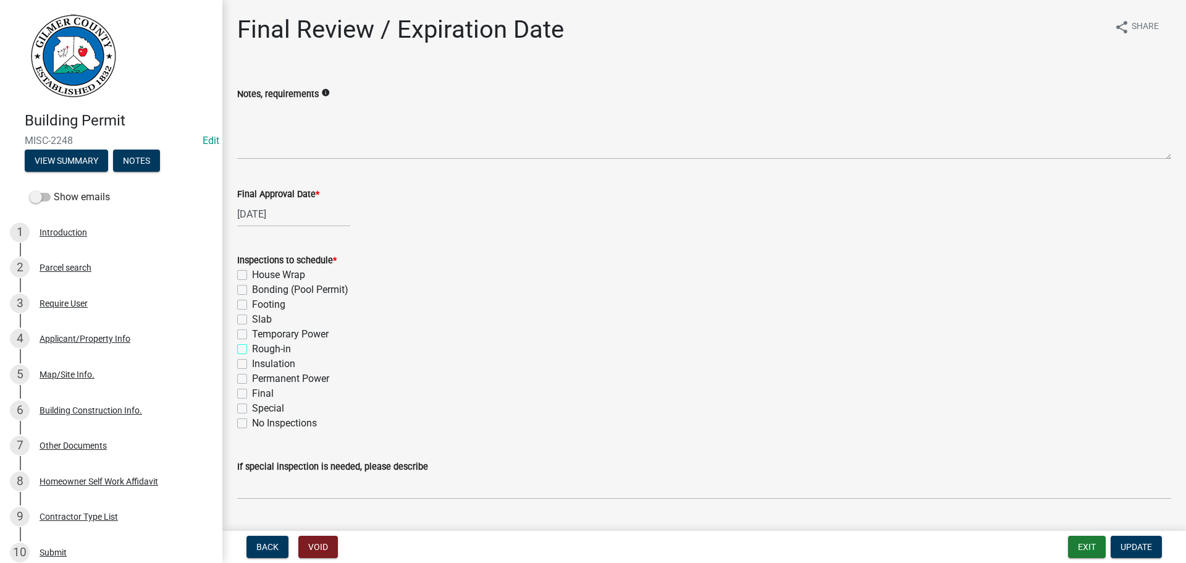
checkbox input "false"
click at [252, 391] on label "Final" at bounding box center [263, 393] width 22 height 15
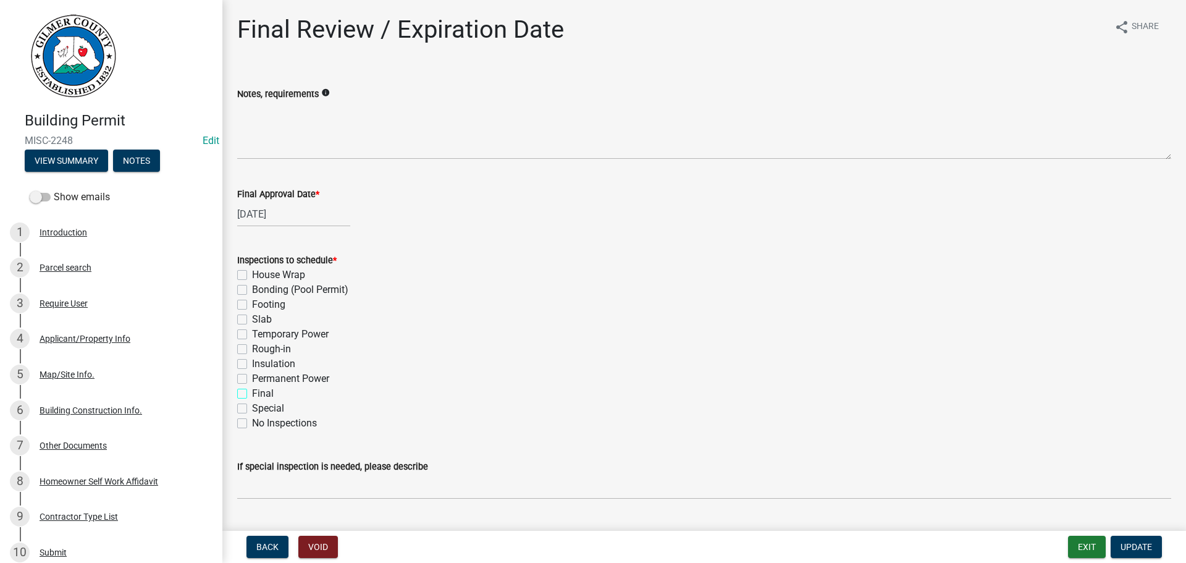
click at [252, 391] on input "Final" at bounding box center [256, 390] width 8 height 8
checkbox input "true"
checkbox input "false"
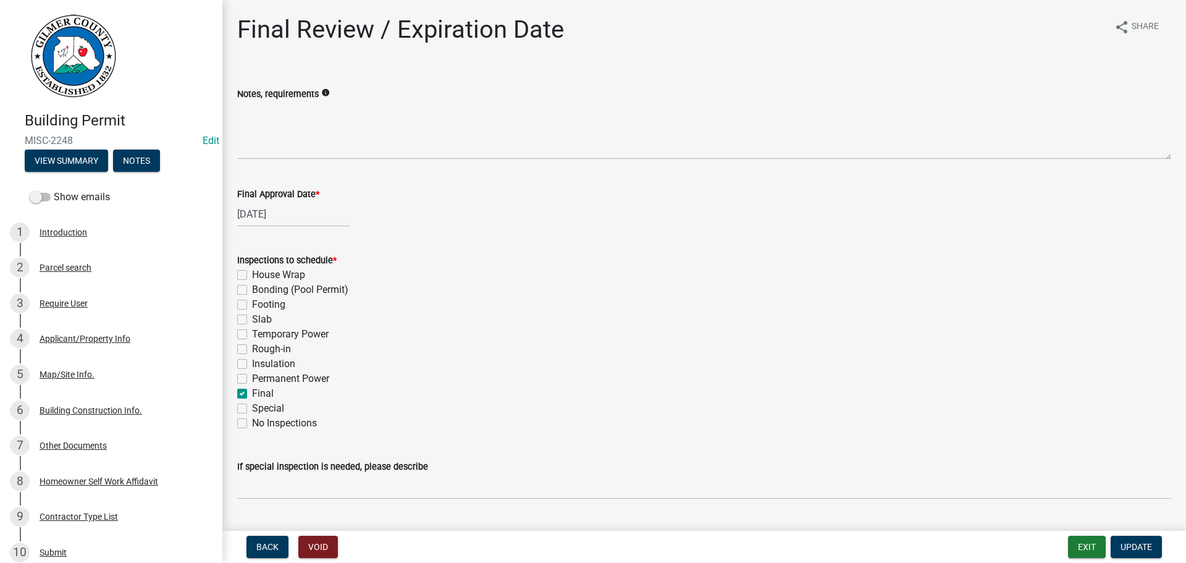
checkbox input "false"
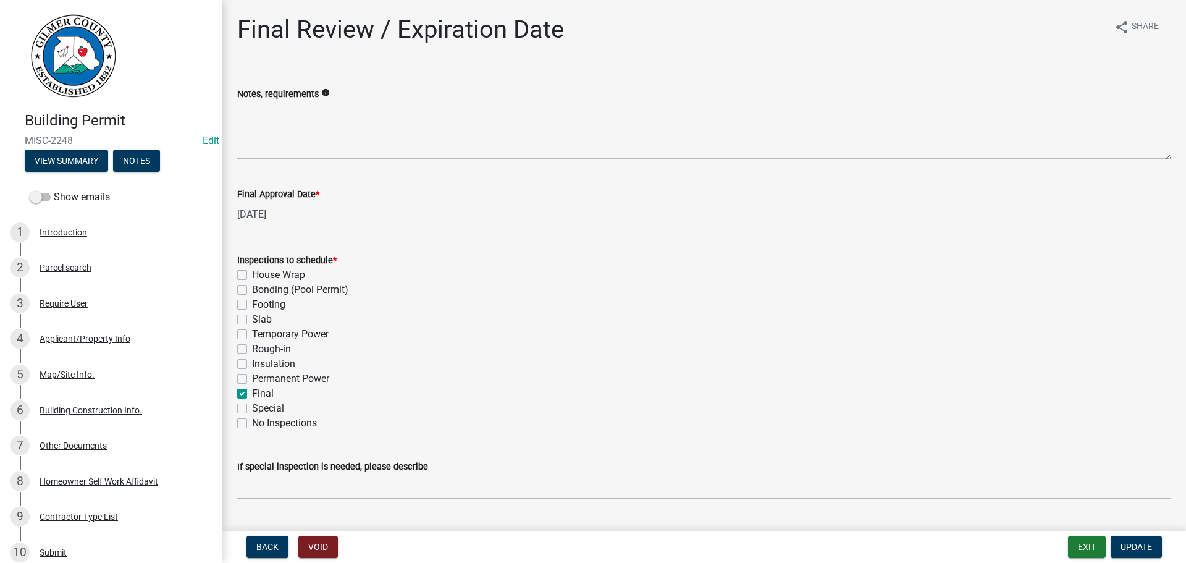
checkbox input "true"
checkbox input "false"
click at [1133, 544] on span "Update" at bounding box center [1136, 547] width 32 height 10
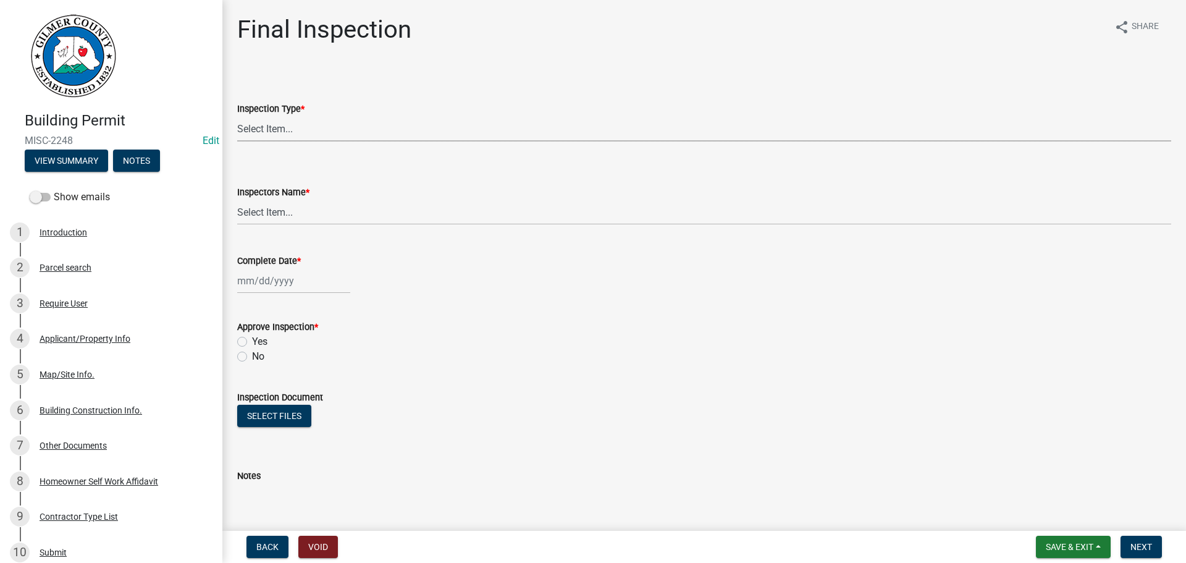
click at [249, 127] on select "Select Item... Final" at bounding box center [704, 128] width 934 height 25
click at [237, 116] on select "Select Item... Final" at bounding box center [704, 128] width 934 height 25
select select "895eead6-d784-4fdc-a4a3-66a9075c153d"
click at [269, 215] on select "Select Item... [PERSON_NAME] ([PERSON_NAME]) [PERSON_NAME] ([PERSON_NAME]) Engi…" at bounding box center [704, 212] width 934 height 25
select select "7c10ce63-ccfd-4257-ac60-a1c0b24e7b7a"
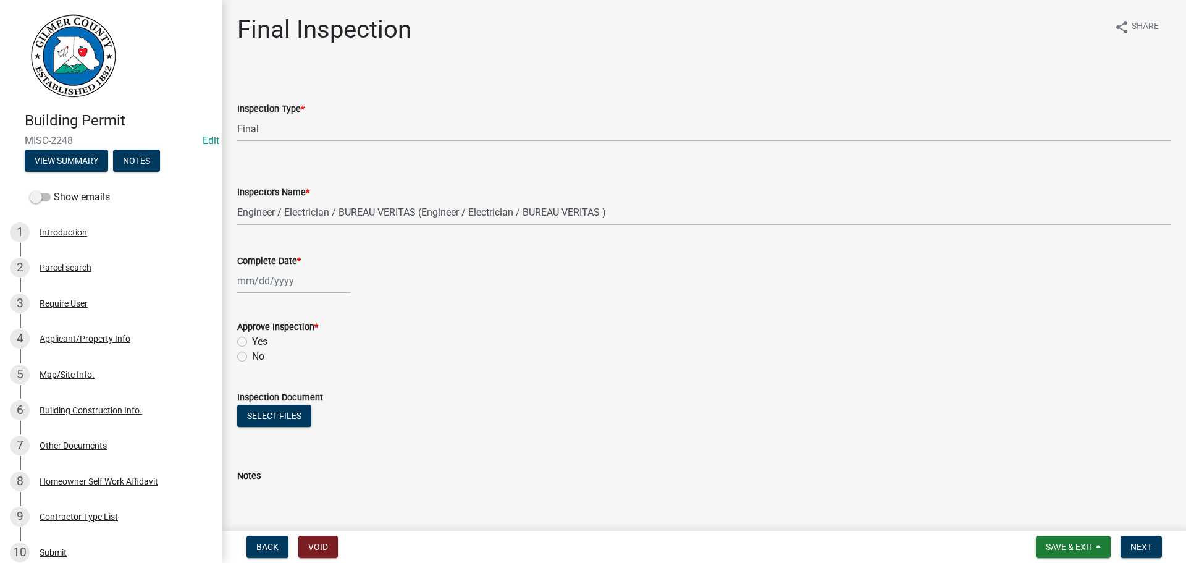
click at [237, 200] on select "Select Item... [PERSON_NAME] ([PERSON_NAME]) [PERSON_NAME] ([PERSON_NAME]) Engi…" at bounding box center [704, 212] width 934 height 25
click at [281, 281] on div at bounding box center [293, 280] width 113 height 25
select select "8"
select select "2025"
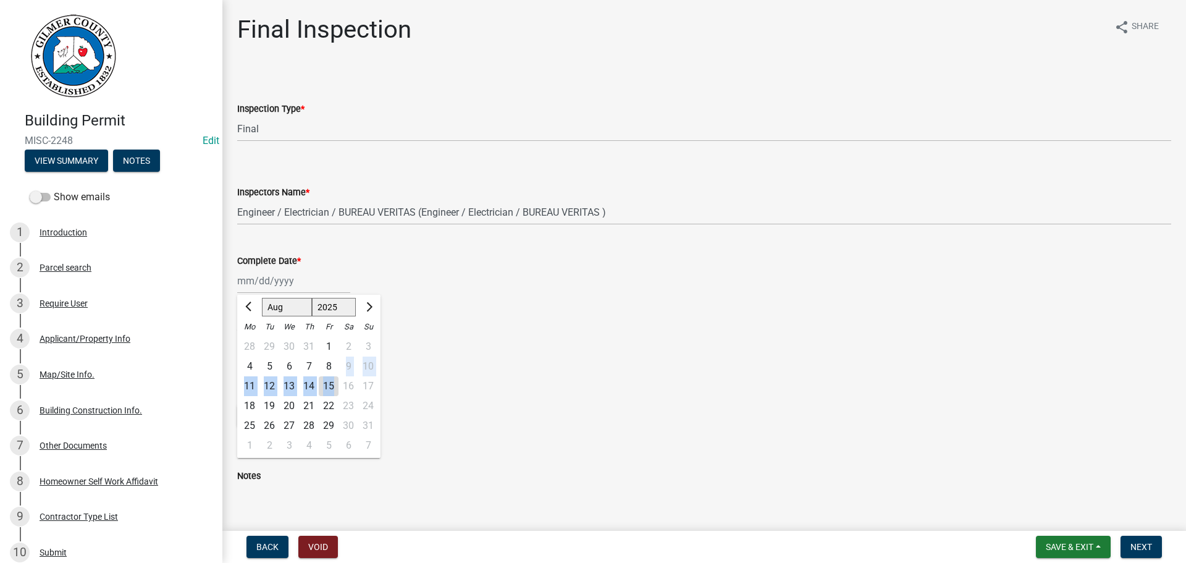
click at [334, 377] on ngb-datepicker-month "Mo Tu We Th Fr Sa Su 28 29 30 31 1 2 3 4 5 6 7 8 9 10 11 12 13 14 15 16 17 18 1…" at bounding box center [308, 387] width 143 height 141
click at [324, 384] on div "15" at bounding box center [329, 386] width 20 height 20
type input "[DATE]"
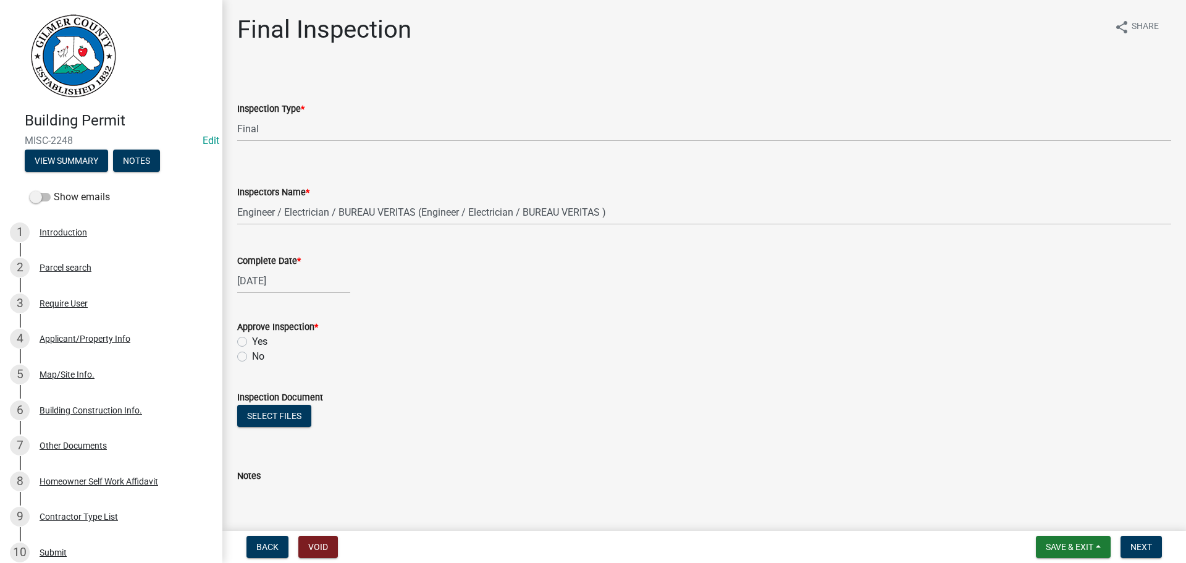
click at [252, 338] on label "Yes" at bounding box center [259, 341] width 15 height 15
click at [252, 338] on input "Yes" at bounding box center [256, 338] width 8 height 8
radio input "true"
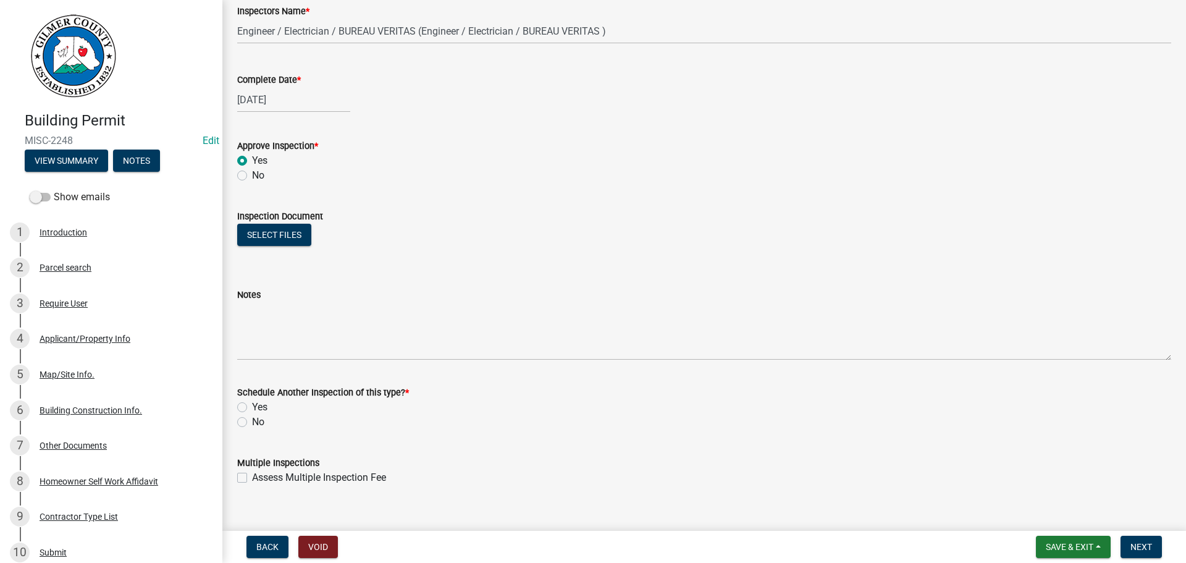
scroll to position [200, 0]
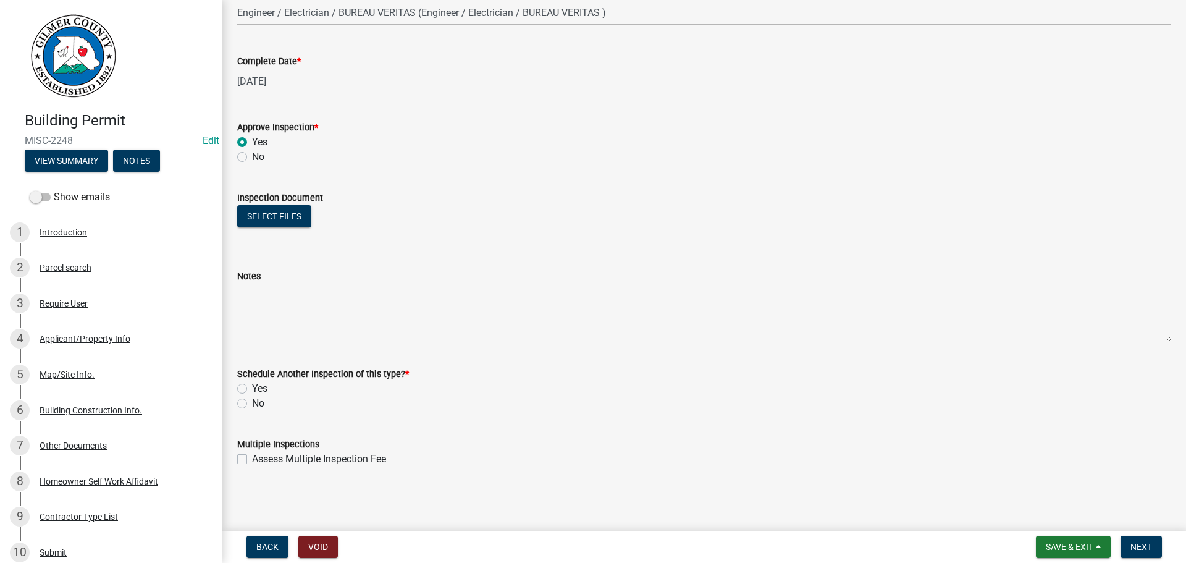
click at [252, 405] on label "No" at bounding box center [258, 403] width 12 height 15
click at [252, 404] on input "No" at bounding box center [256, 400] width 8 height 8
radio input "true"
click at [1149, 543] on span "Next" at bounding box center [1141, 547] width 22 height 10
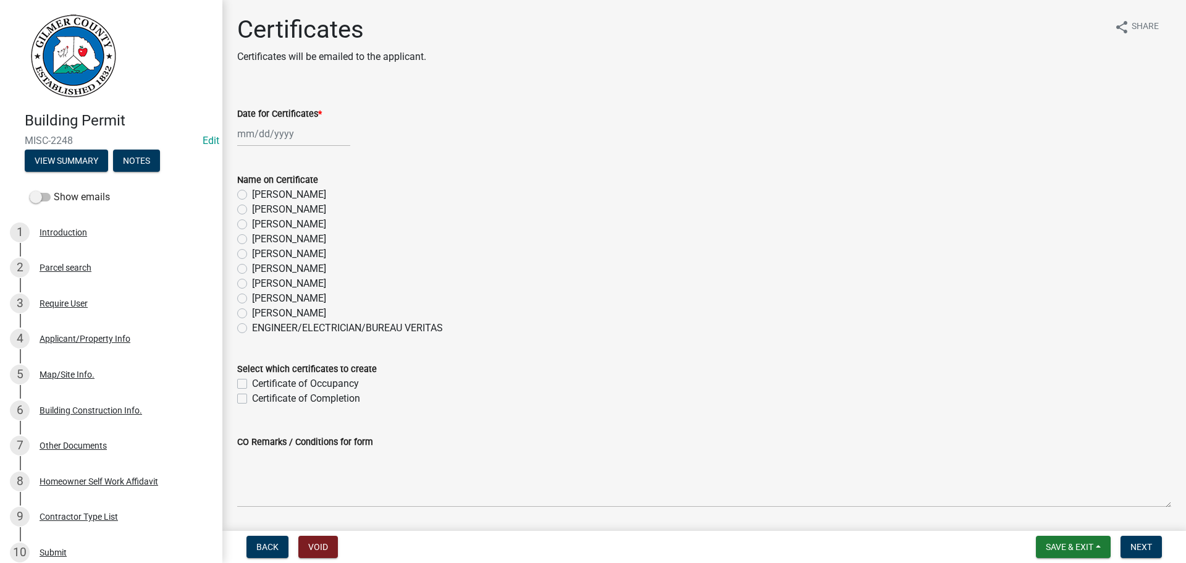
drag, startPoint x: 640, startPoint y: 220, endPoint x: 812, endPoint y: 216, distance: 172.4
